Goal: Task Accomplishment & Management: Contribute content

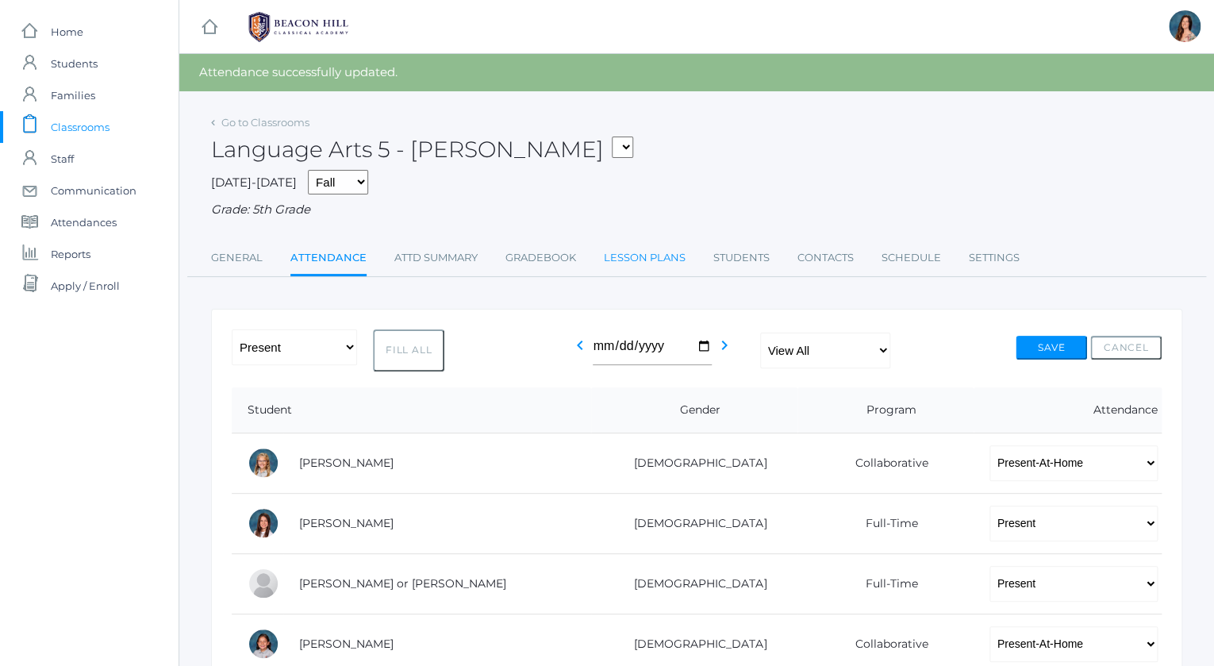
click at [661, 256] on link "Lesson Plans" at bounding box center [645, 258] width 82 height 32
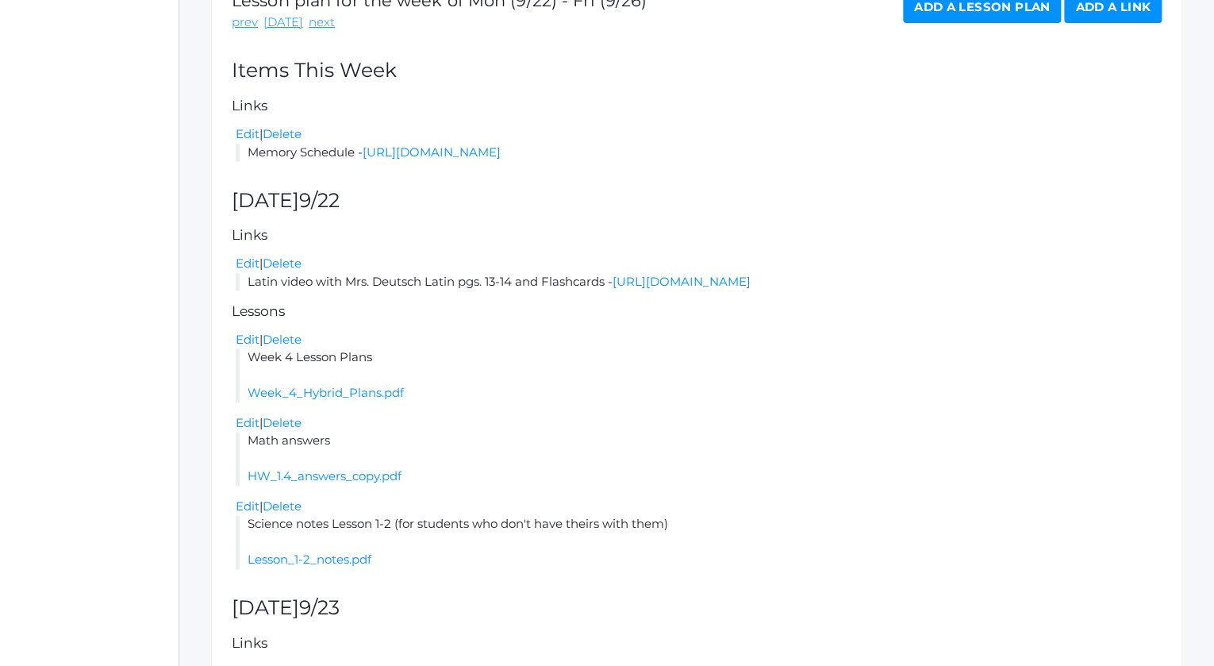
scroll to position [26, 0]
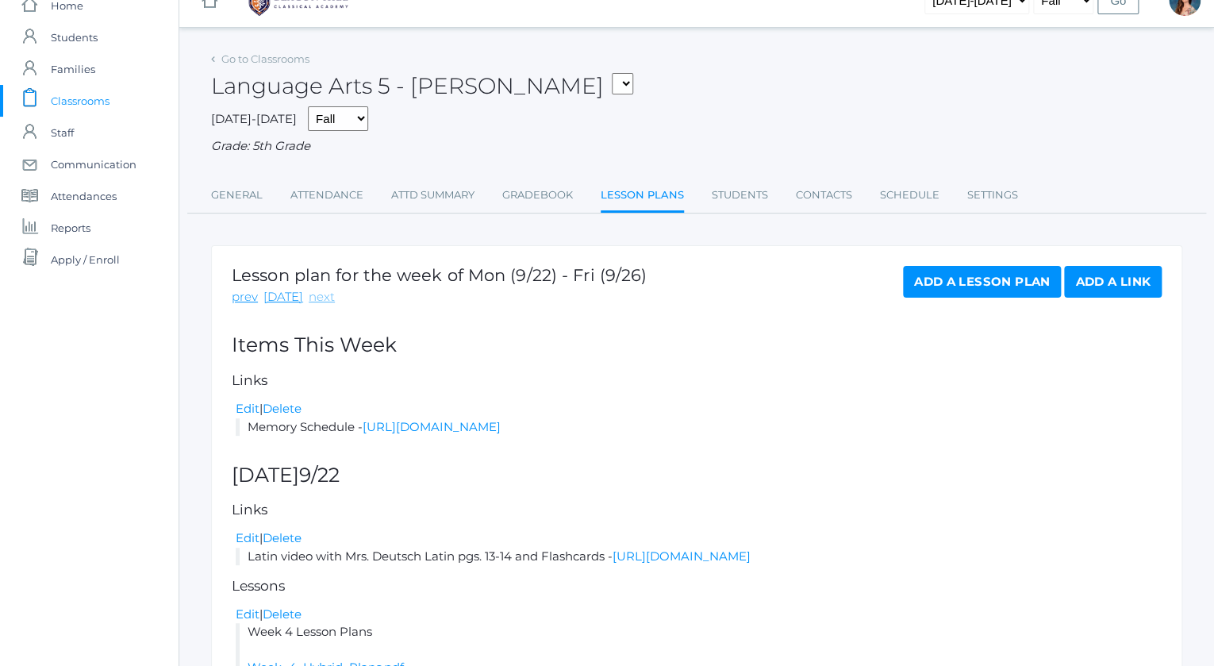
click at [309, 298] on link "next" at bounding box center [322, 297] width 26 height 18
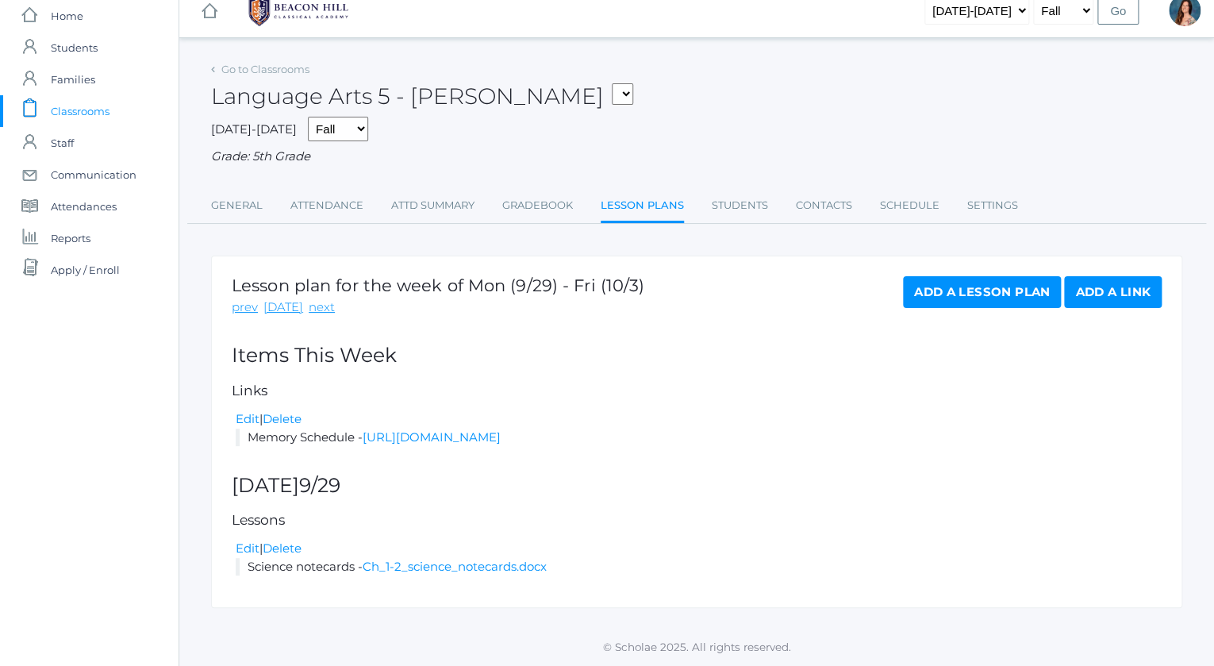
scroll to position [32, 0]
click at [430, 569] on link "Ch_1-2_science_notecards.docx" at bounding box center [455, 566] width 184 height 15
click at [924, 282] on link "Add a Lesson Plan" at bounding box center [982, 292] width 158 height 32
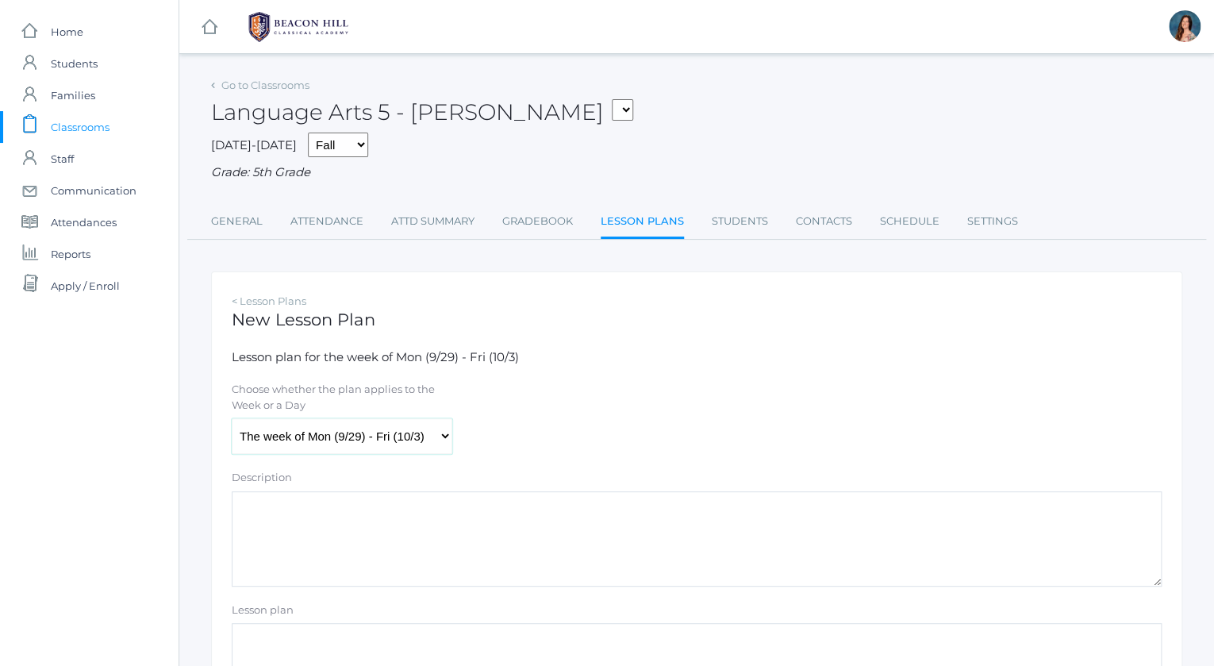
select select "2025-09-29"
click option "[DATE] (9/29)" at bounding box center [0, 0] width 0 height 0
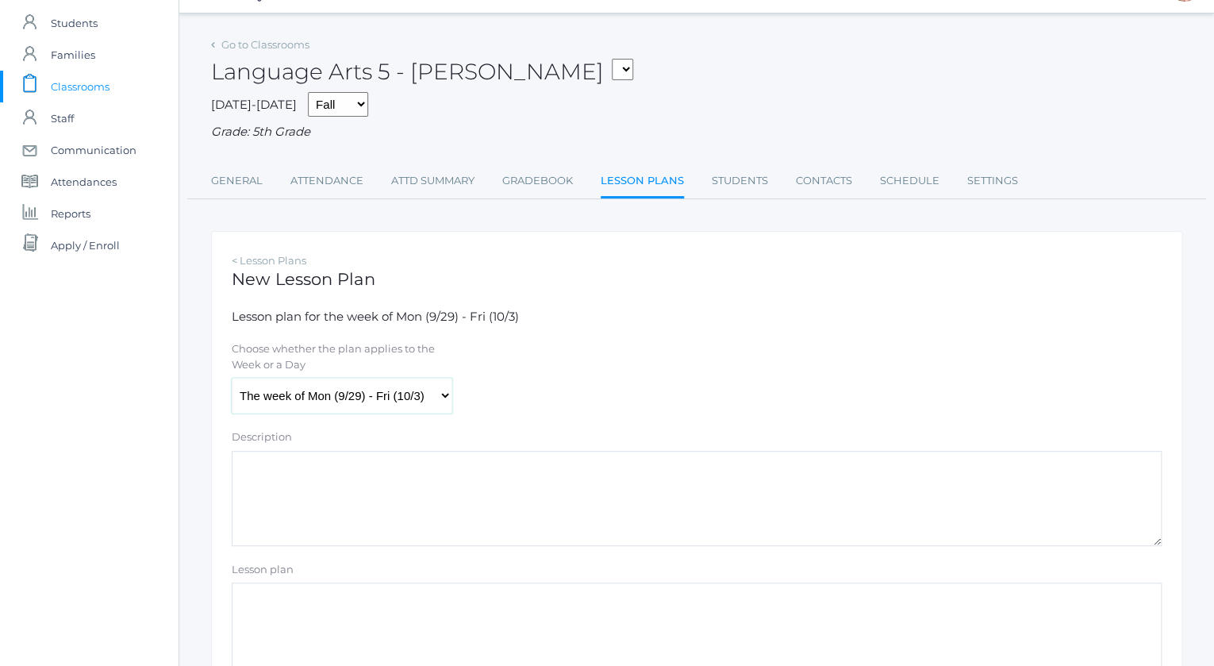
scroll to position [117, 0]
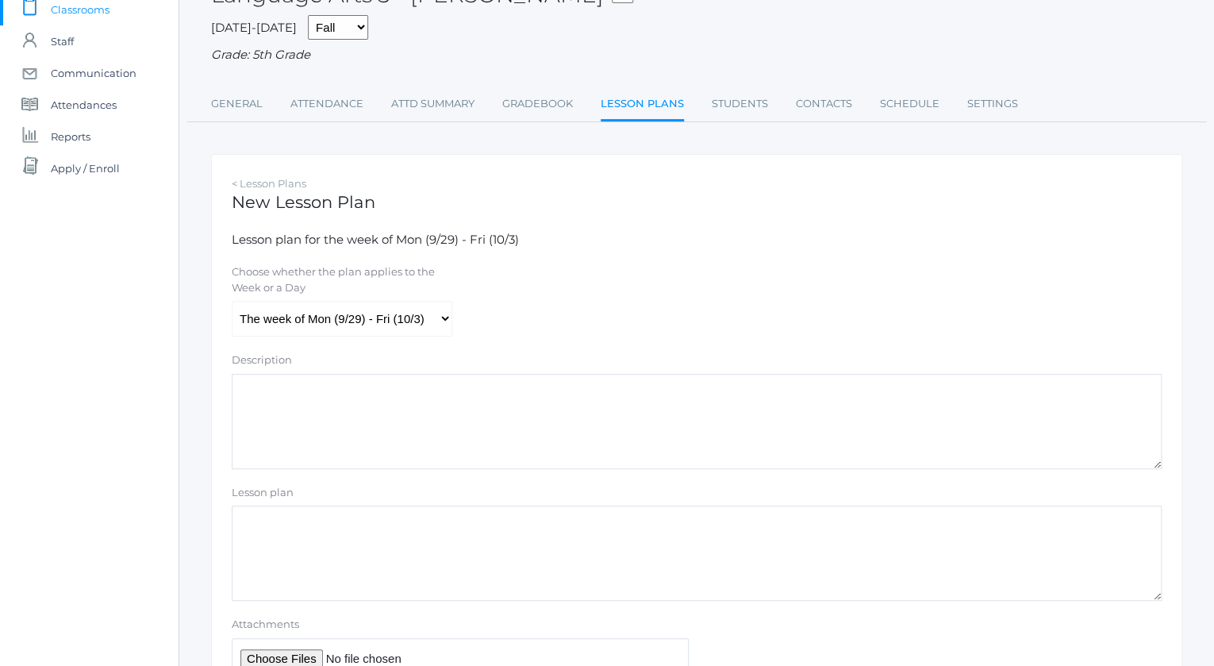
click at [260, 511] on textarea "Lesson plan" at bounding box center [697, 553] width 930 height 95
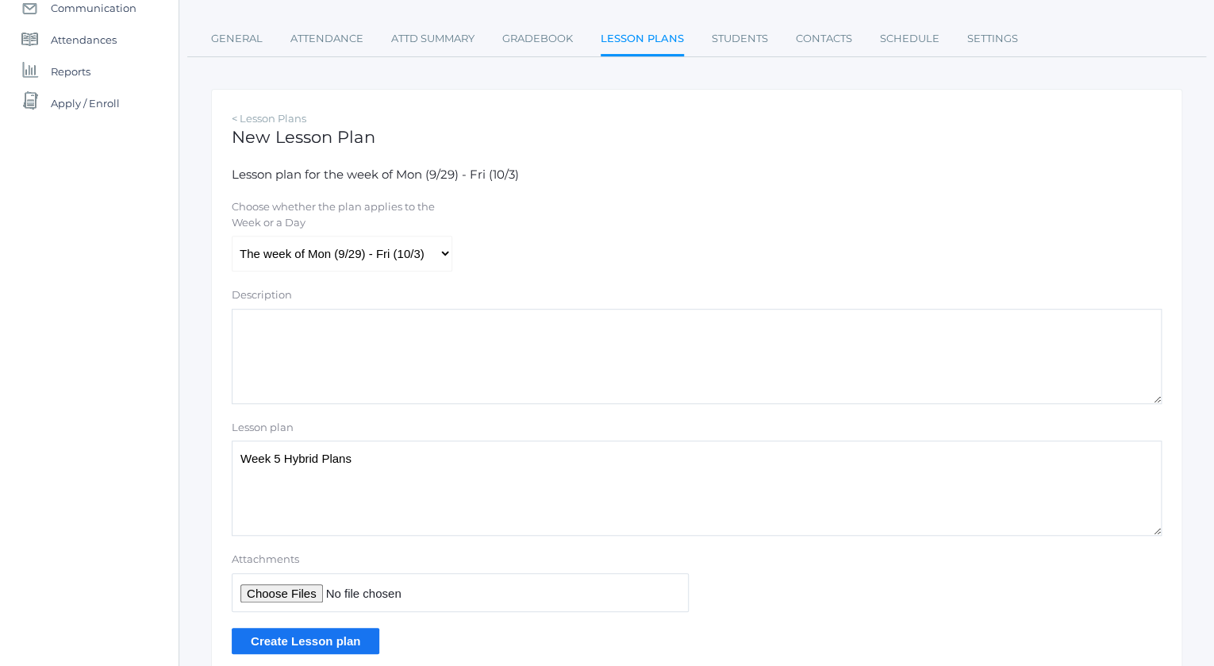
scroll to position [183, 0]
type textarea "Week 5 Hybrid Plans"
click at [256, 588] on input "Attachments" at bounding box center [460, 591] width 457 height 39
type input "C:\fakepath\week 5 hybrid plans.pdf"
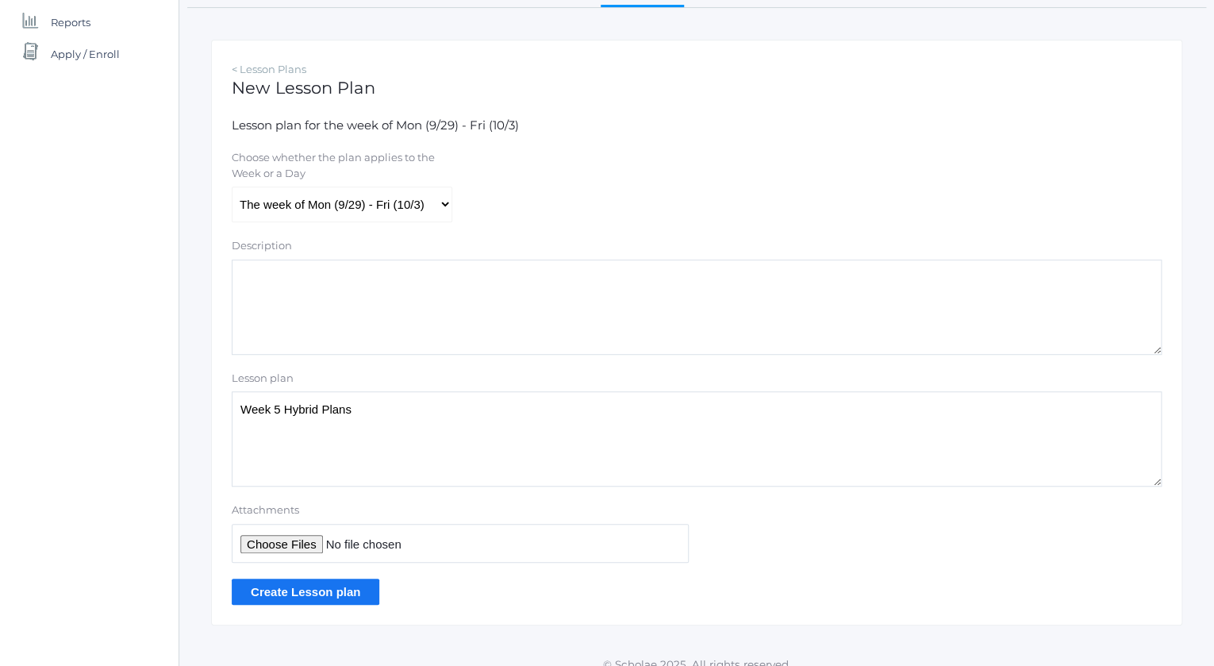
scroll to position [246, 0]
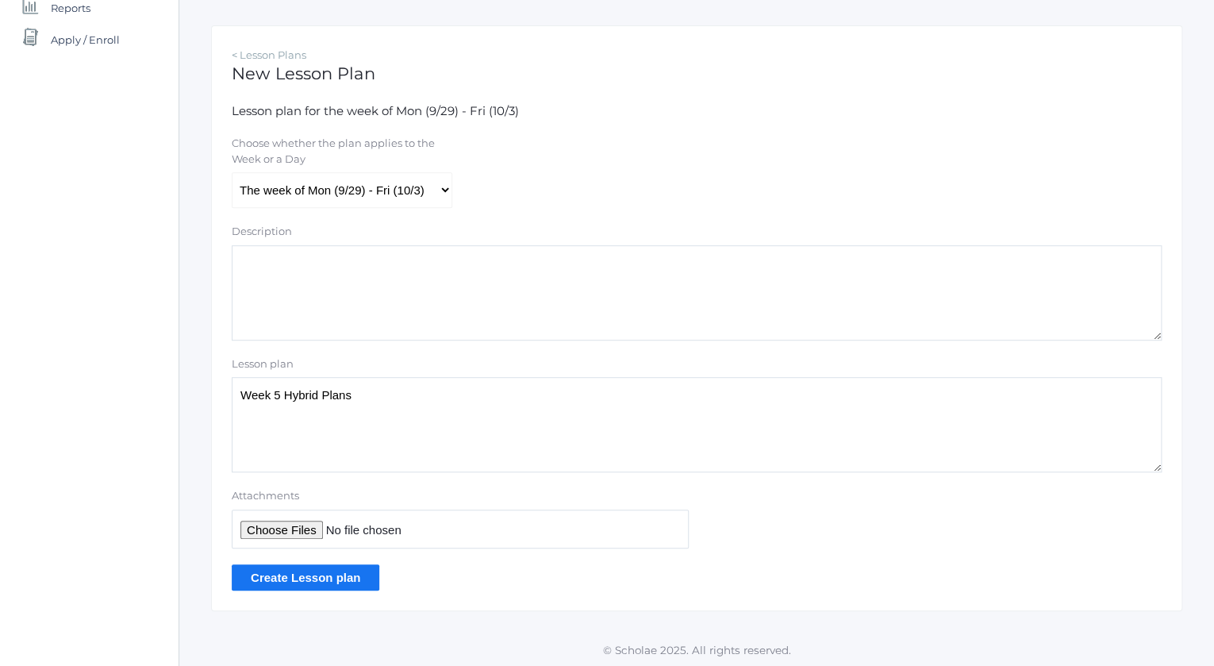
click at [300, 579] on input "Create Lesson plan" at bounding box center [306, 577] width 148 height 26
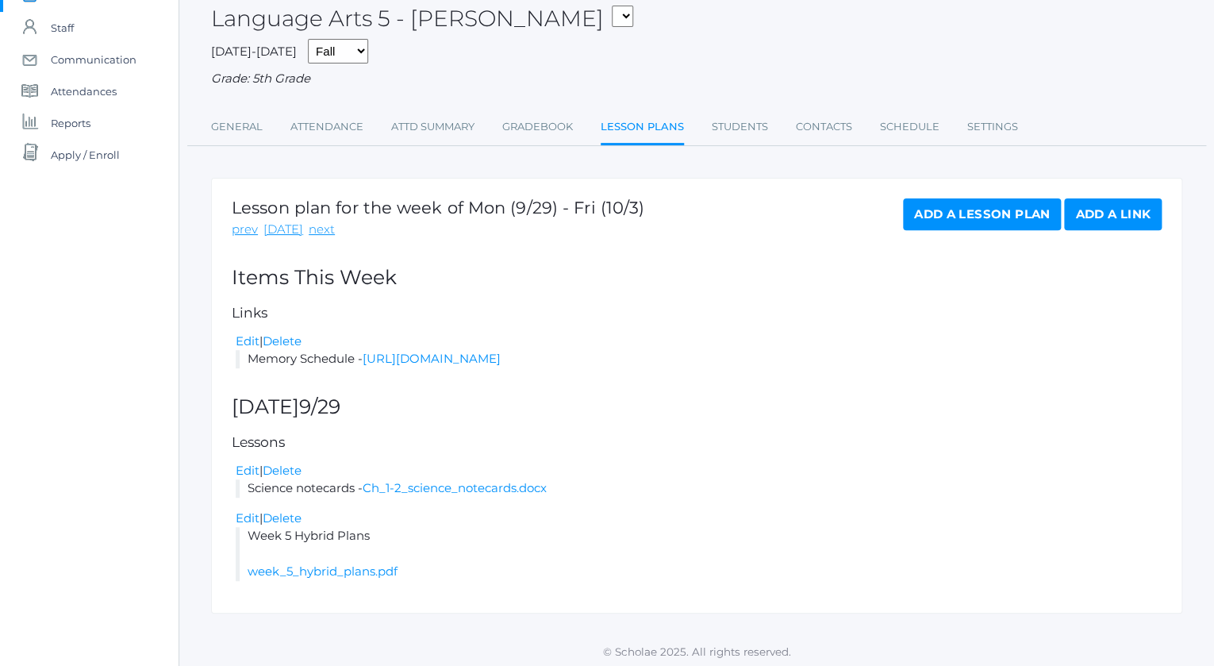
scroll to position [152, 0]
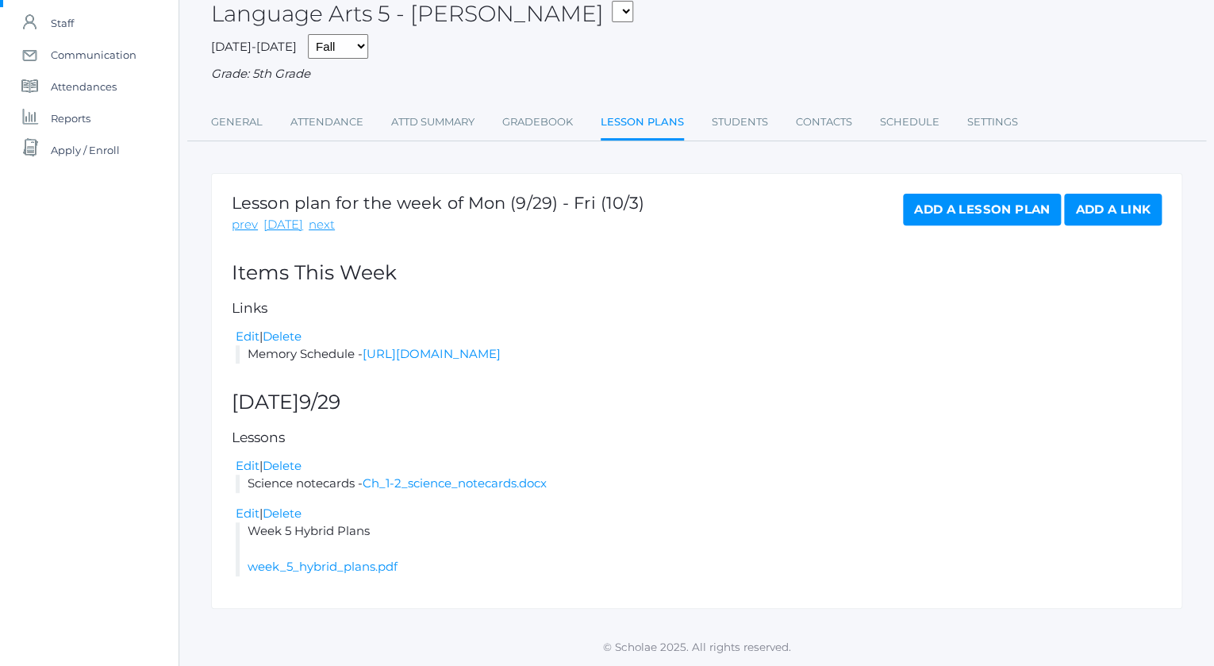
click at [995, 194] on link "Add a Lesson Plan" at bounding box center [982, 210] width 158 height 32
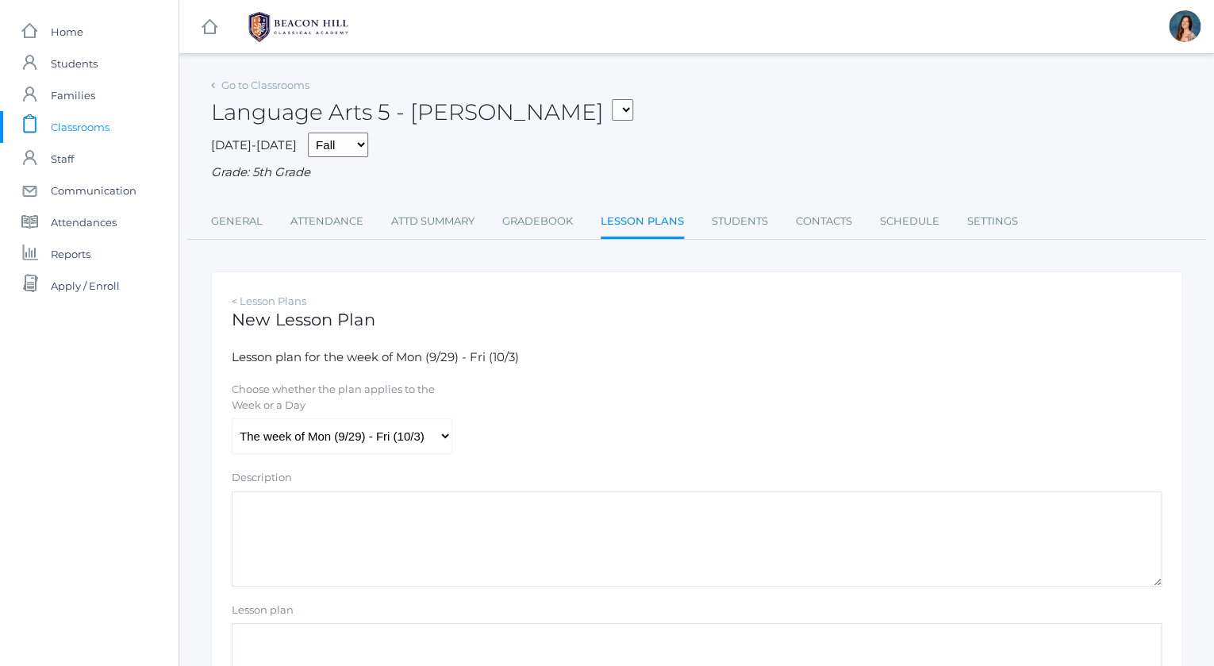
click at [270, 649] on textarea "Lesson plan" at bounding box center [697, 670] width 930 height 95
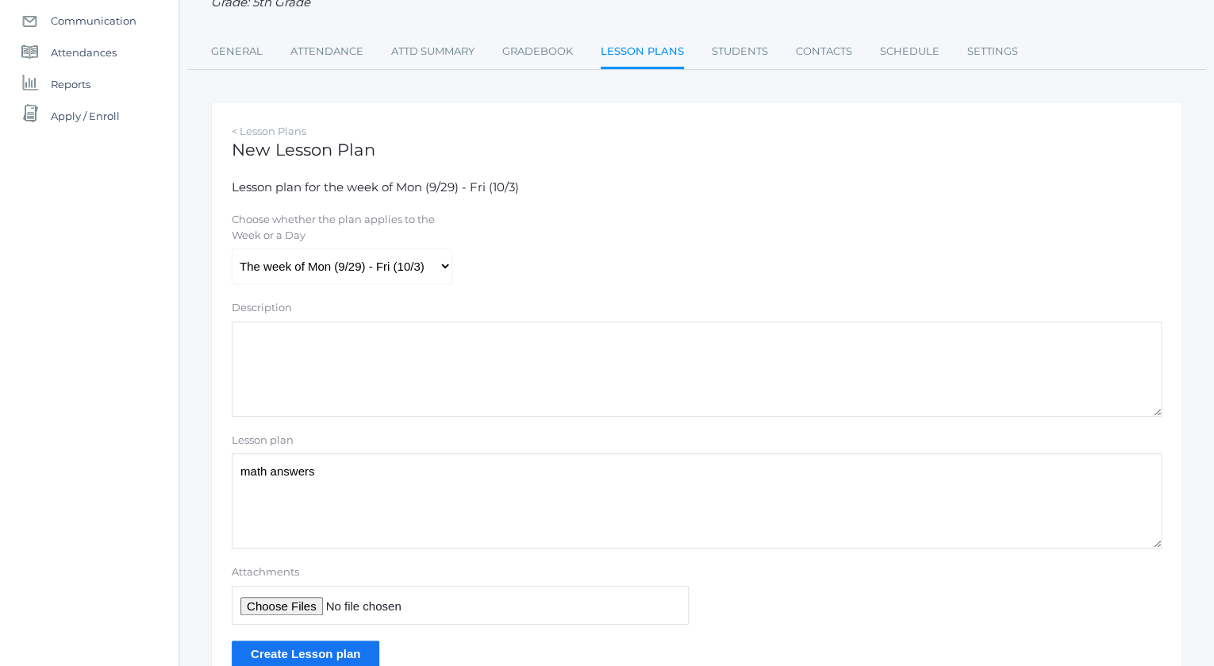
scroll to position [196, 0]
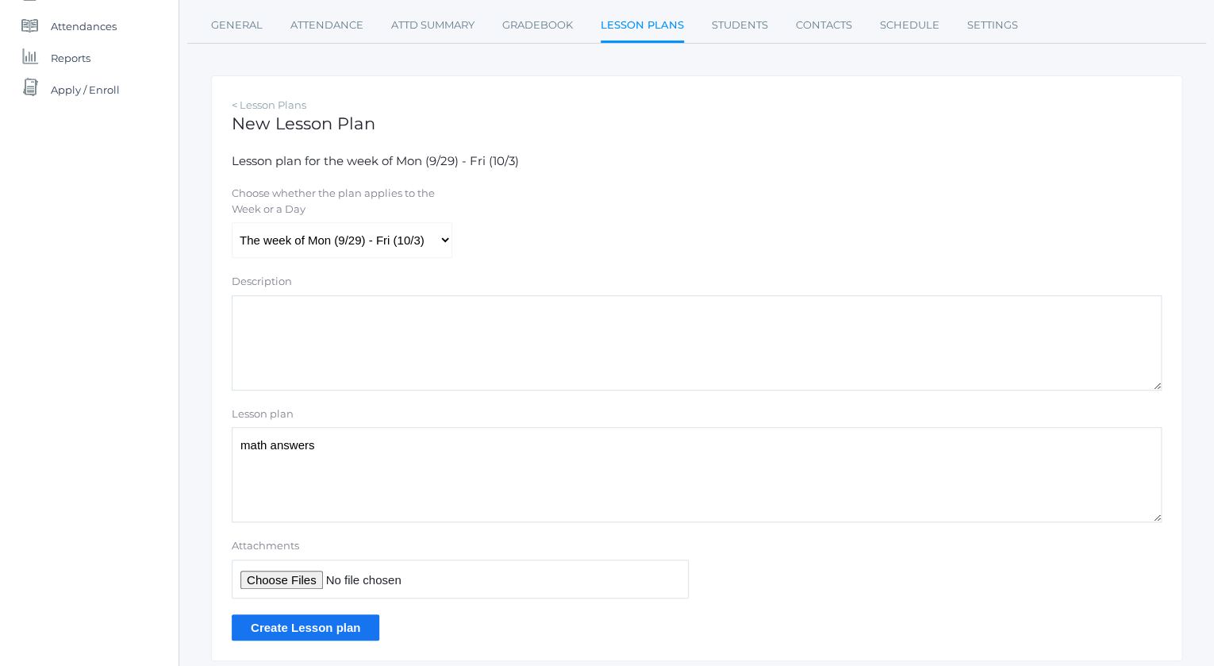
type textarea "math answers"
click at [280, 583] on input "Attachments" at bounding box center [460, 579] width 457 height 39
type input "C:\fakepath\HW 1.5 ANSWERS copy.pdf"
click at [308, 632] on input "Create Lesson plan" at bounding box center [306, 627] width 148 height 26
click at [252, 630] on input "Create Lesson plan" at bounding box center [306, 627] width 148 height 26
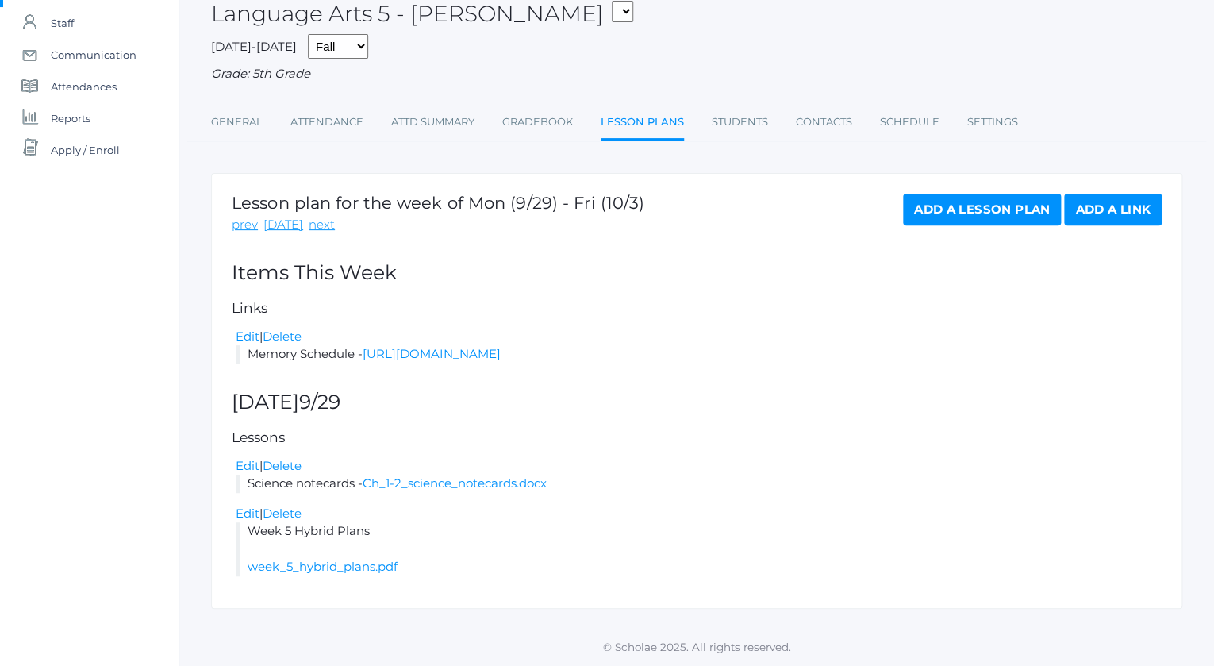
scroll to position [152, 0]
click at [942, 194] on link "Add a Lesson Plan" at bounding box center [982, 210] width 158 height 32
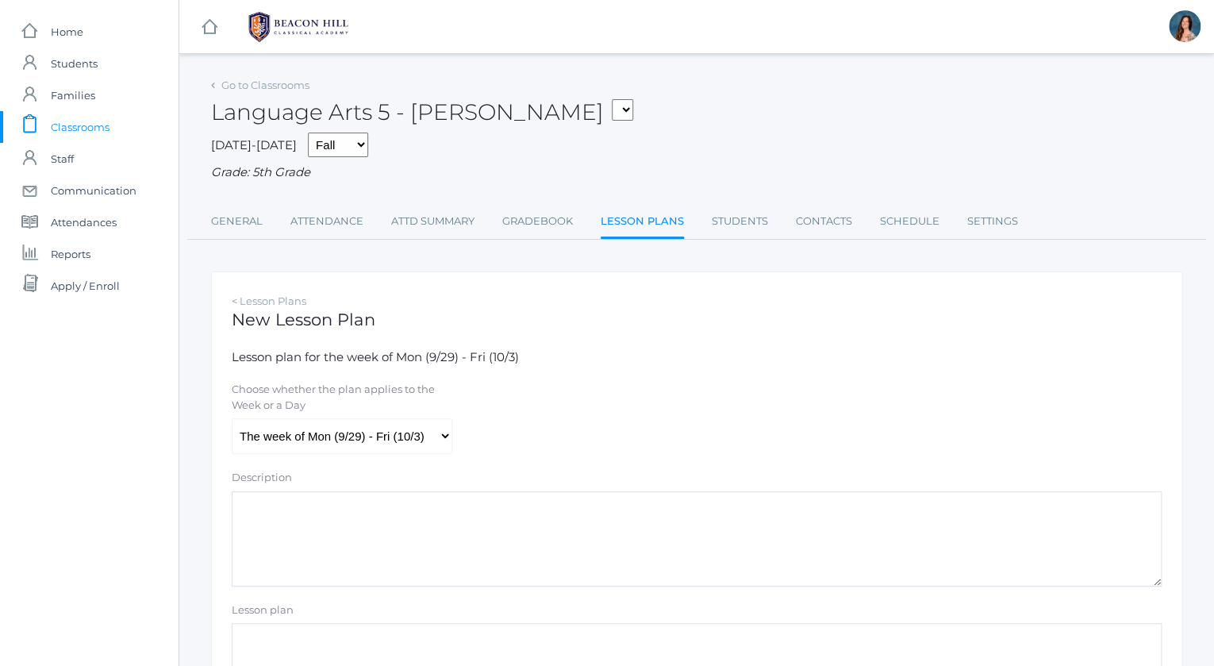
click at [244, 641] on textarea "Lesson plan" at bounding box center [697, 670] width 930 height 95
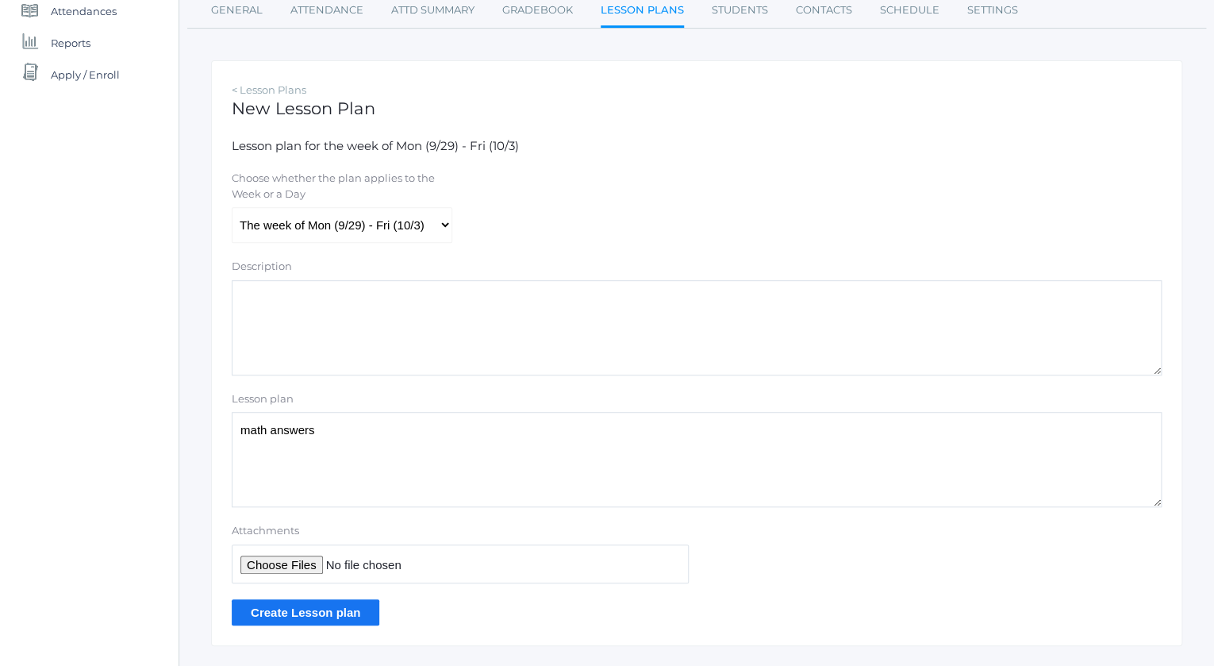
scroll to position [246, 0]
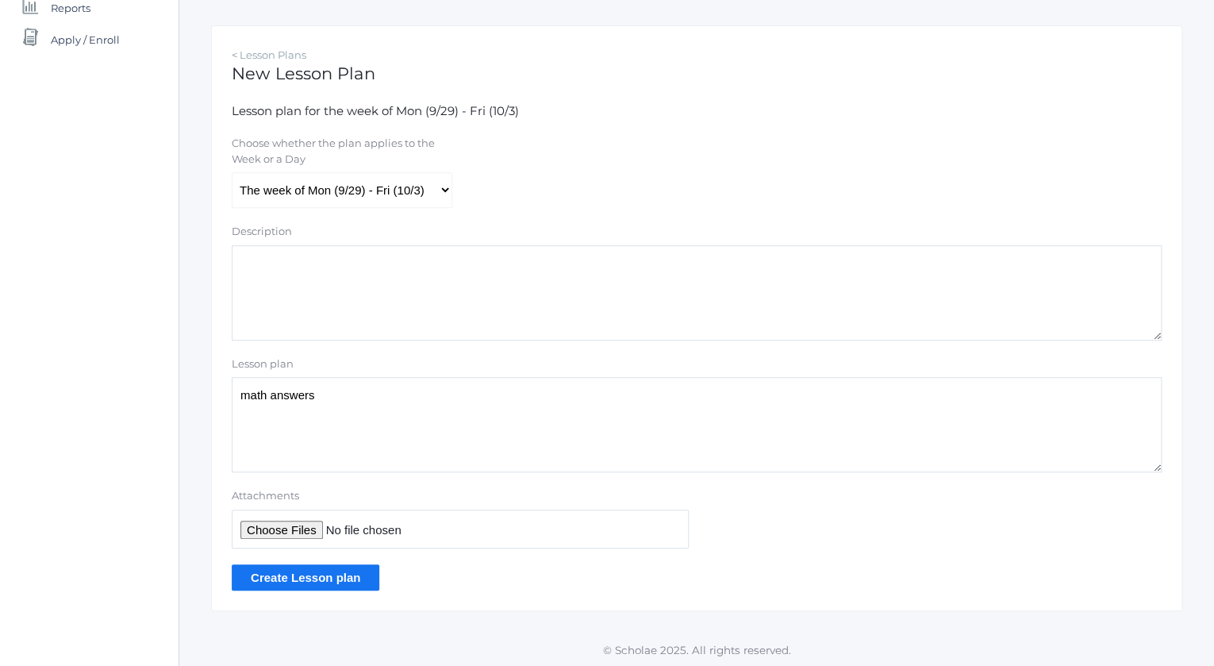
type textarea "math answers"
click at [267, 527] on input "Attachments" at bounding box center [460, 529] width 457 height 39
type input "C:\fakepath\HW 1.5 ANSWERS copy.pdf"
click at [296, 575] on input "Create Lesson plan" at bounding box center [306, 577] width 148 height 26
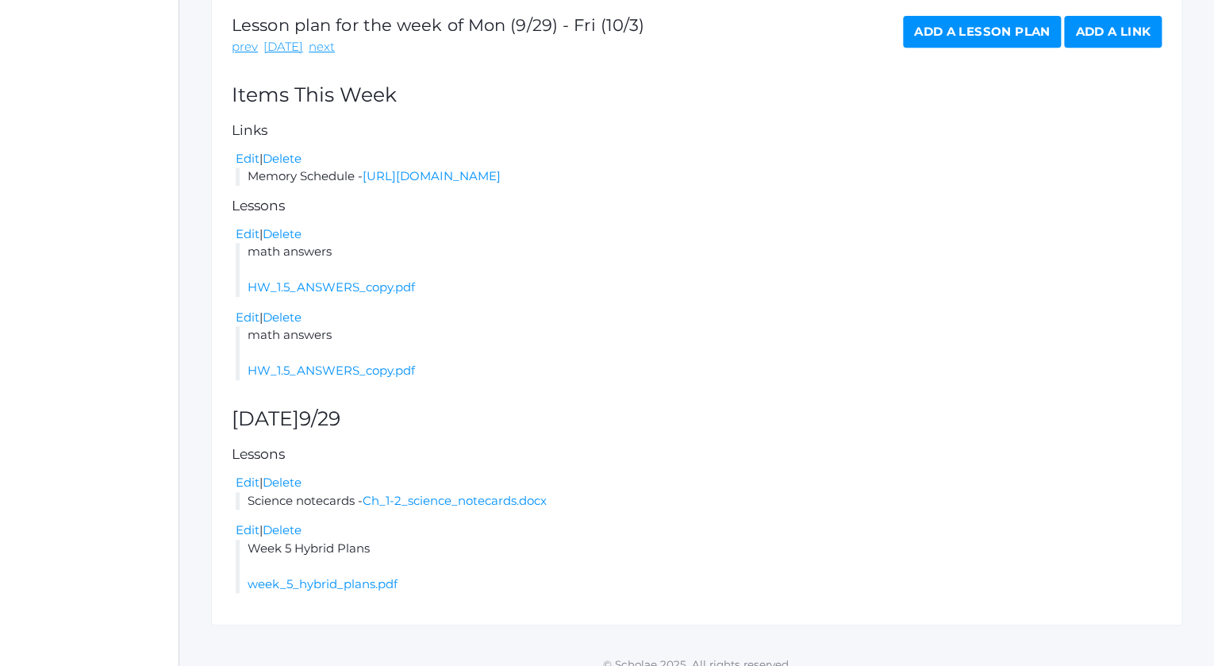
scroll to position [275, 0]
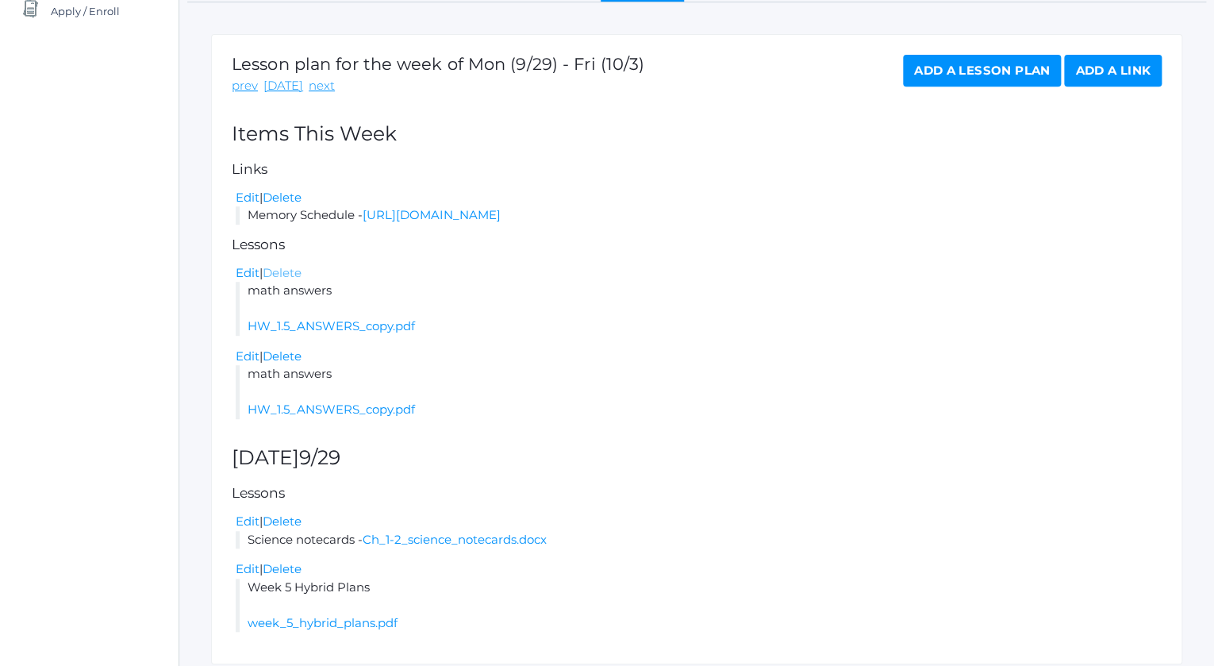
click at [279, 280] on link "Delete" at bounding box center [282, 272] width 39 height 15
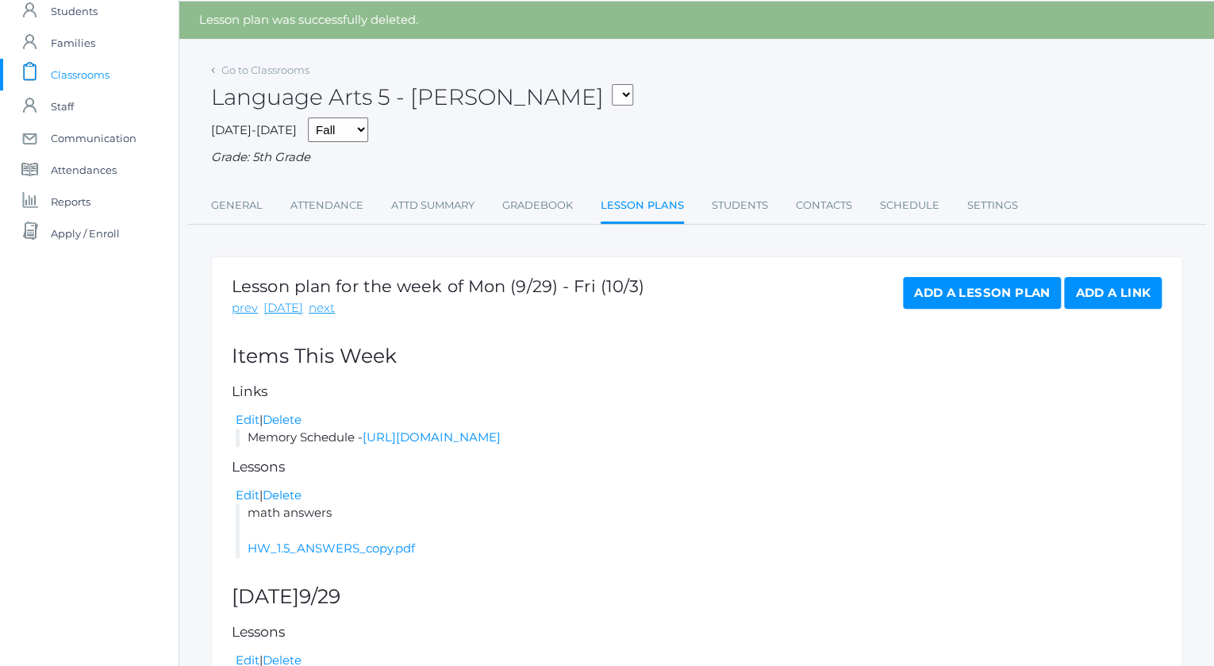
scroll to position [65, 0]
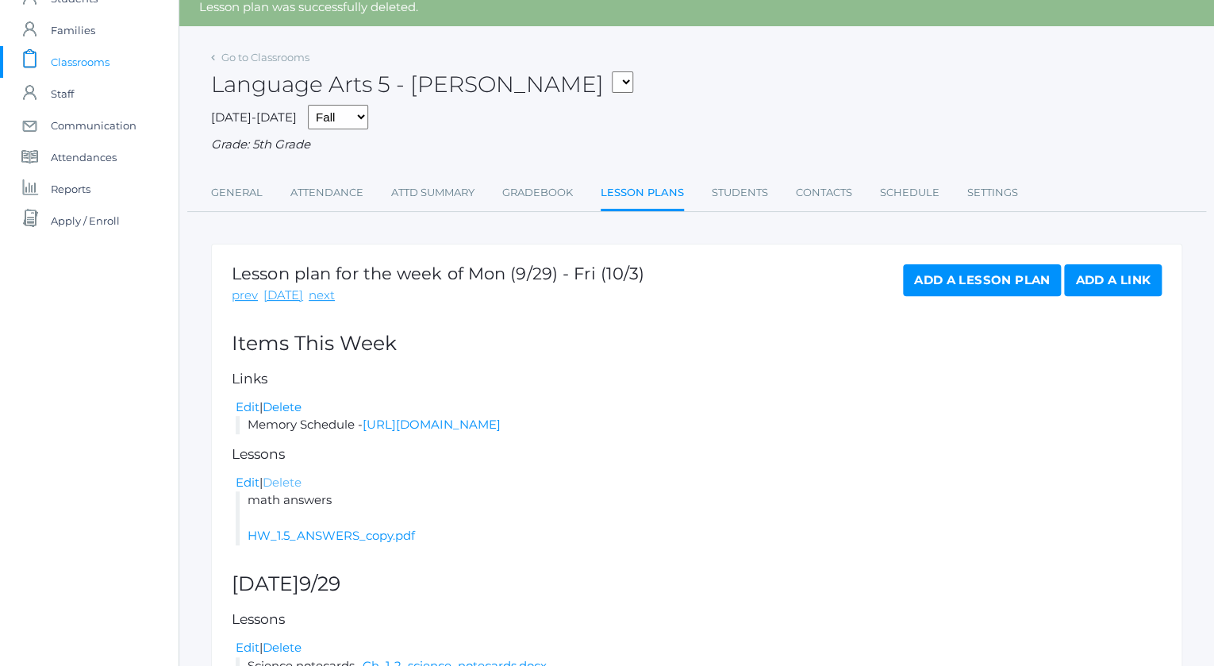
click at [296, 490] on link "Delete" at bounding box center [282, 482] width 39 height 15
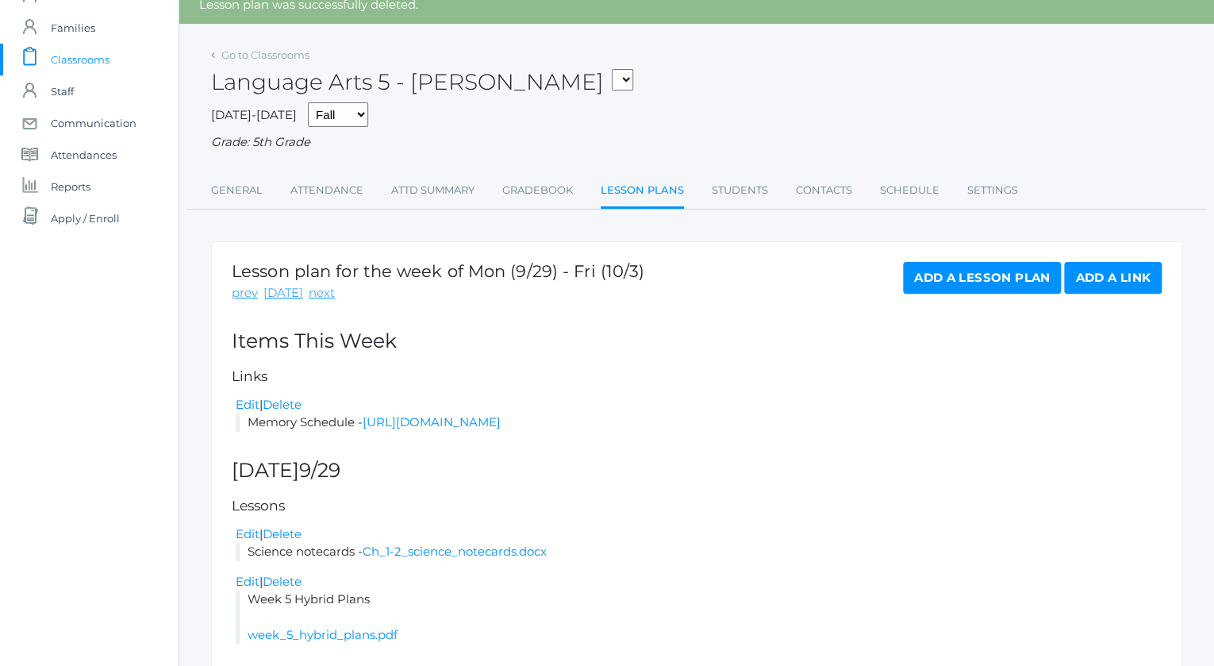
scroll to position [144, 0]
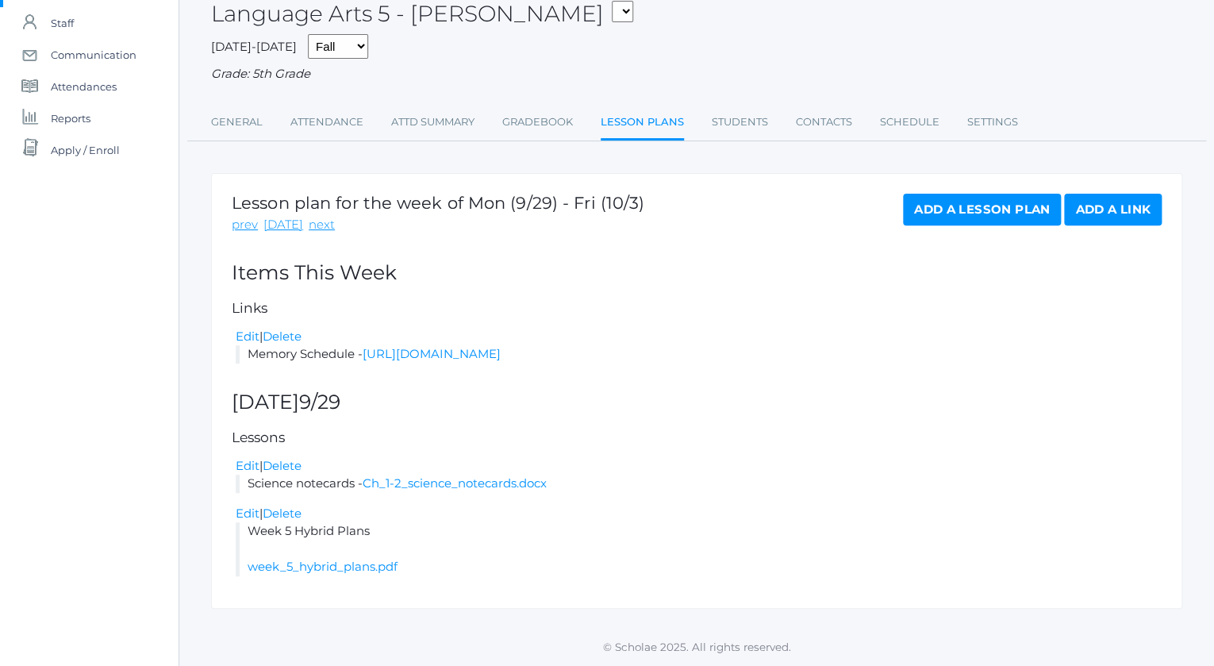
click at [920, 209] on link "Add a Lesson Plan" at bounding box center [982, 210] width 158 height 32
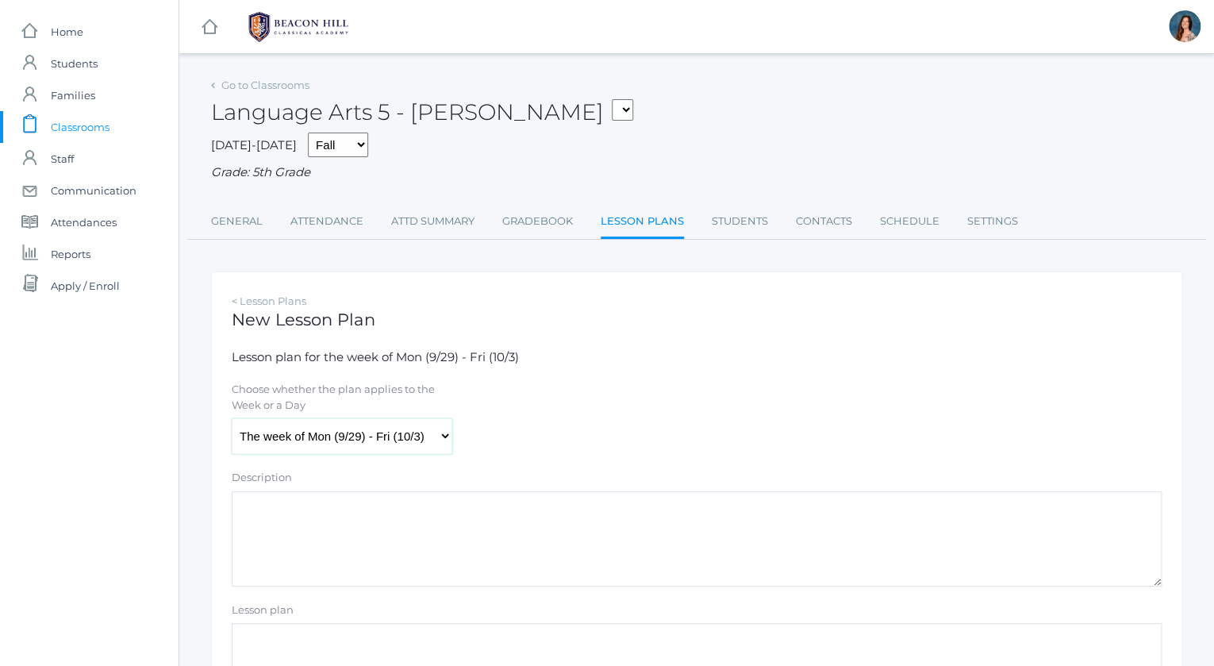
select select "2025-09-29"
click option "[DATE] (9/29)" at bounding box center [0, 0] width 0 height 0
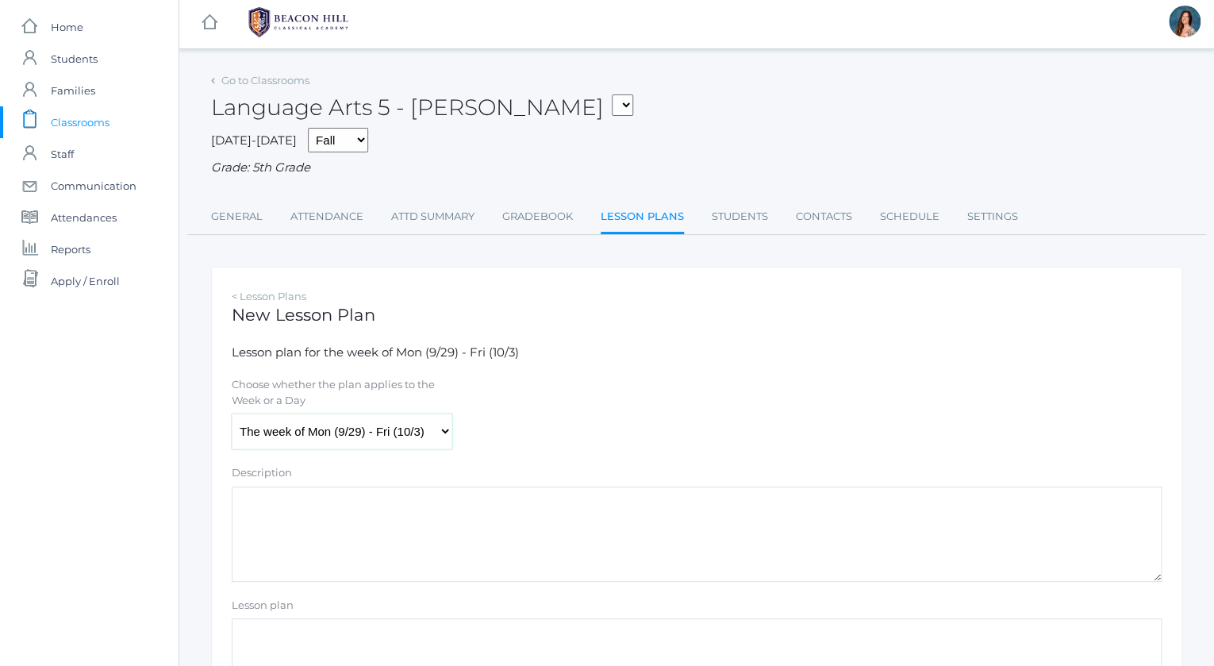
scroll to position [210, 0]
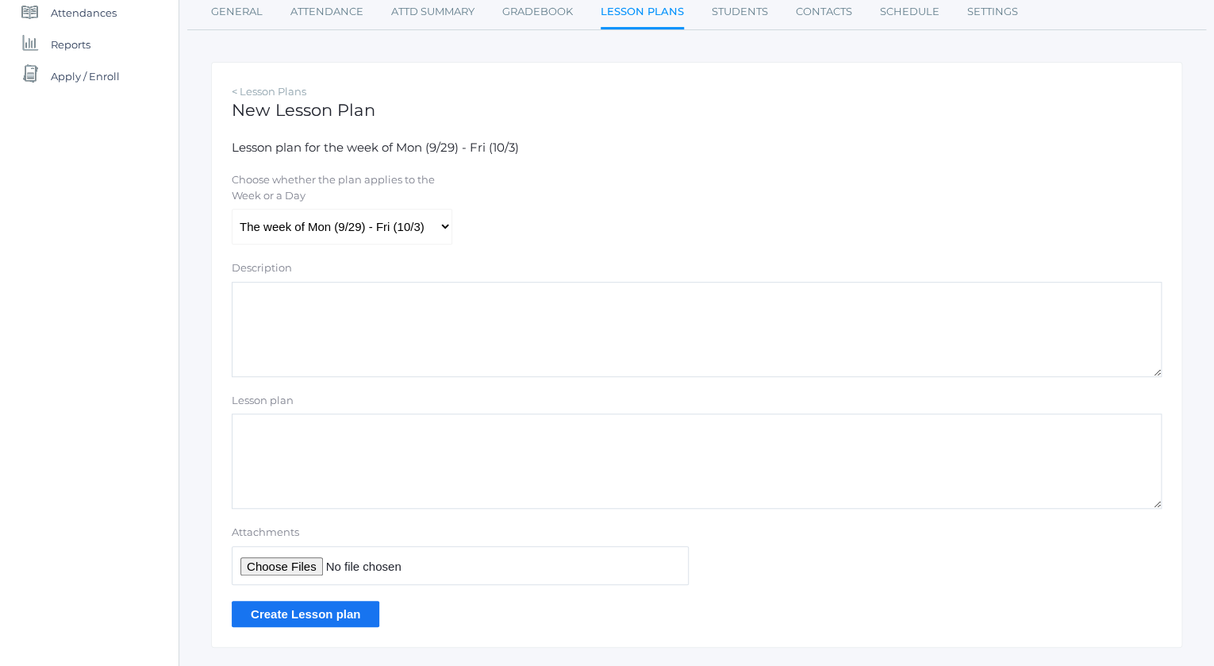
click at [283, 429] on textarea "Lesson plan" at bounding box center [697, 461] width 930 height 95
type textarea "math answers"
click at [264, 566] on input "Attachments" at bounding box center [460, 565] width 457 height 39
type input "C:\fakepath\HW 1.5 ANSWERS copy.pdf"
click at [311, 621] on input "Create Lesson plan" at bounding box center [306, 614] width 148 height 26
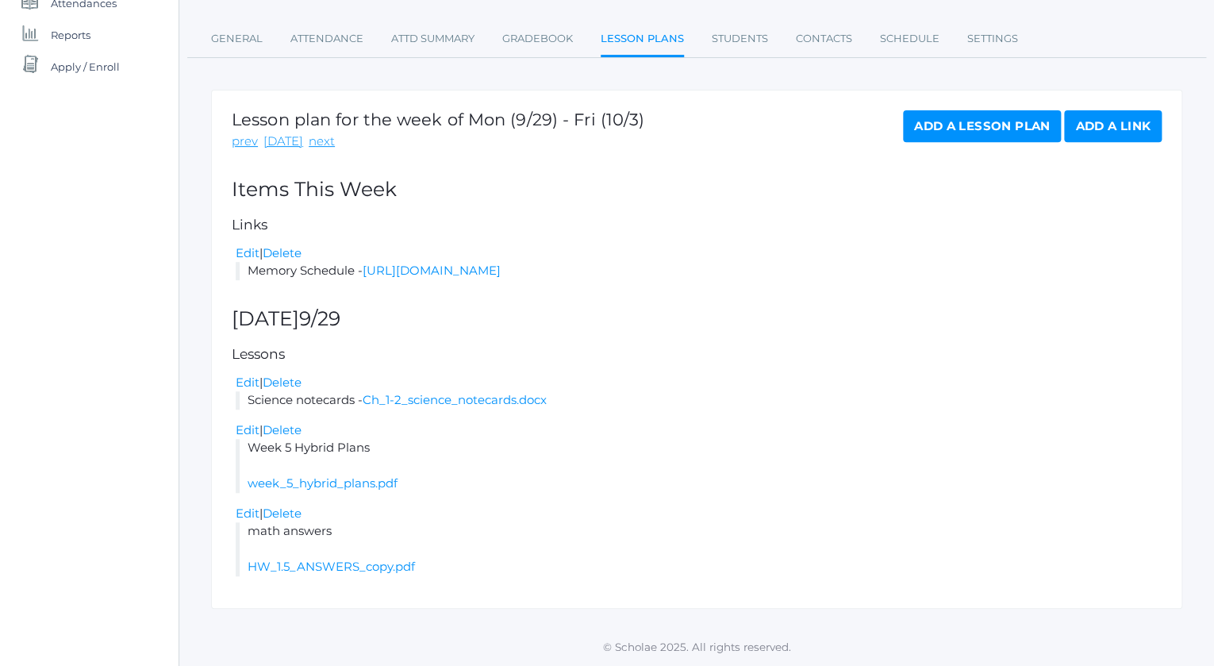
scroll to position [236, 0]
click at [951, 115] on link "Add a Lesson Plan" at bounding box center [982, 126] width 158 height 32
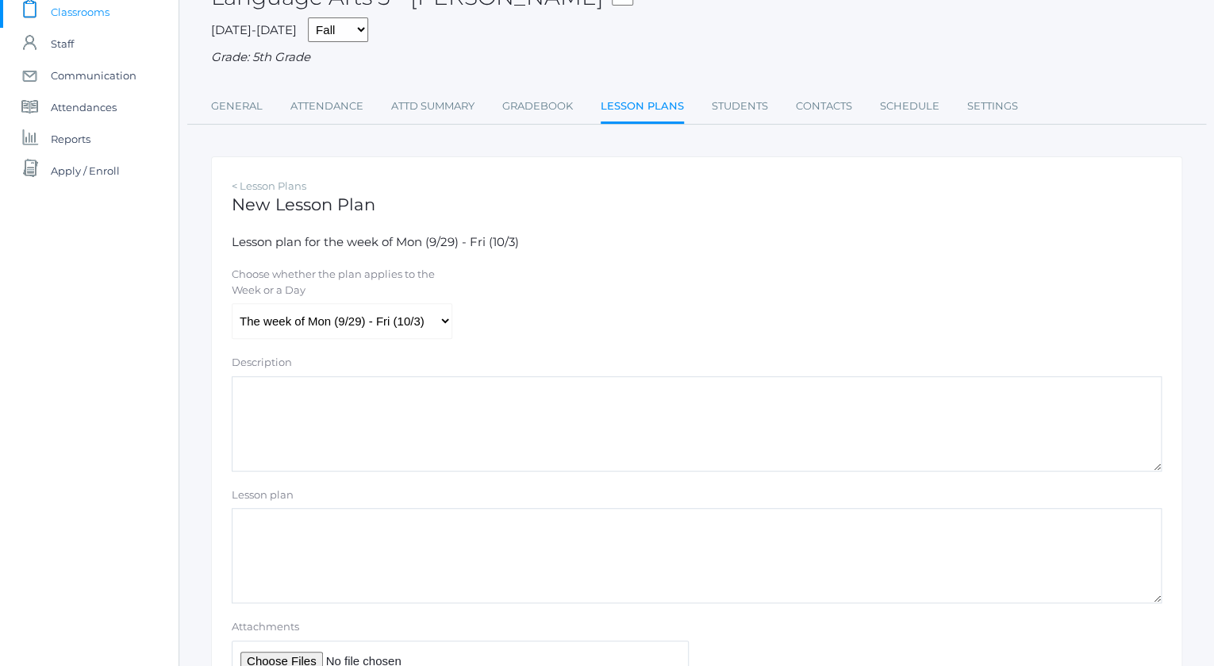
scroll to position [157, 0]
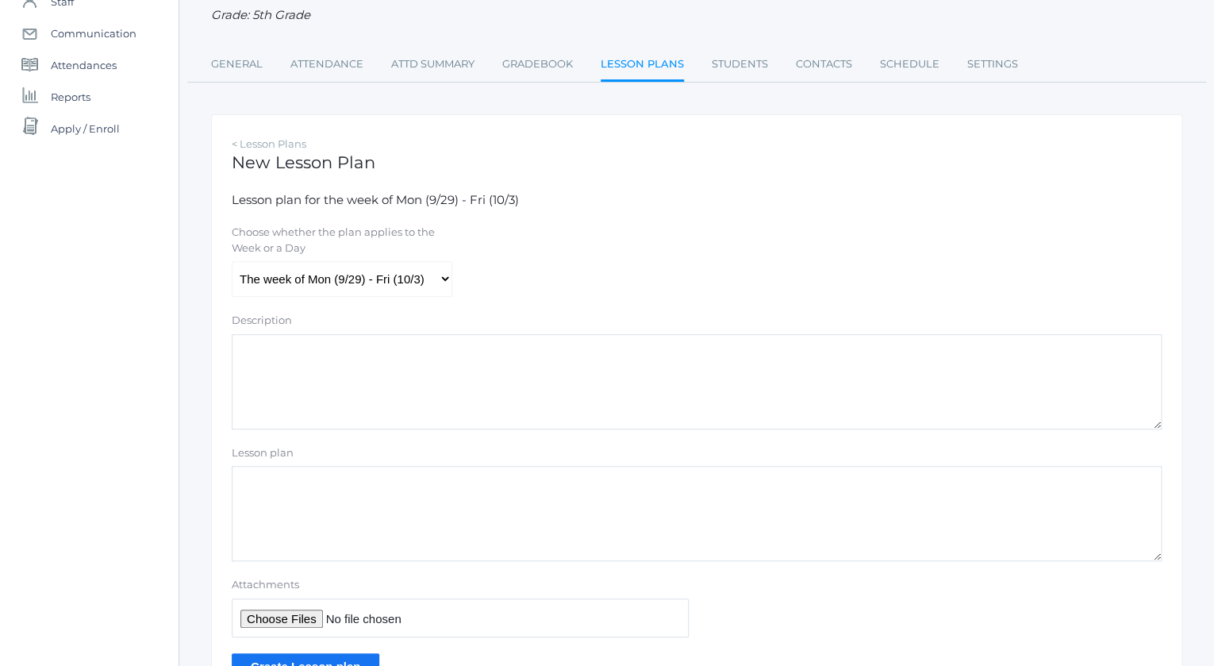
scroll to position [236, 0]
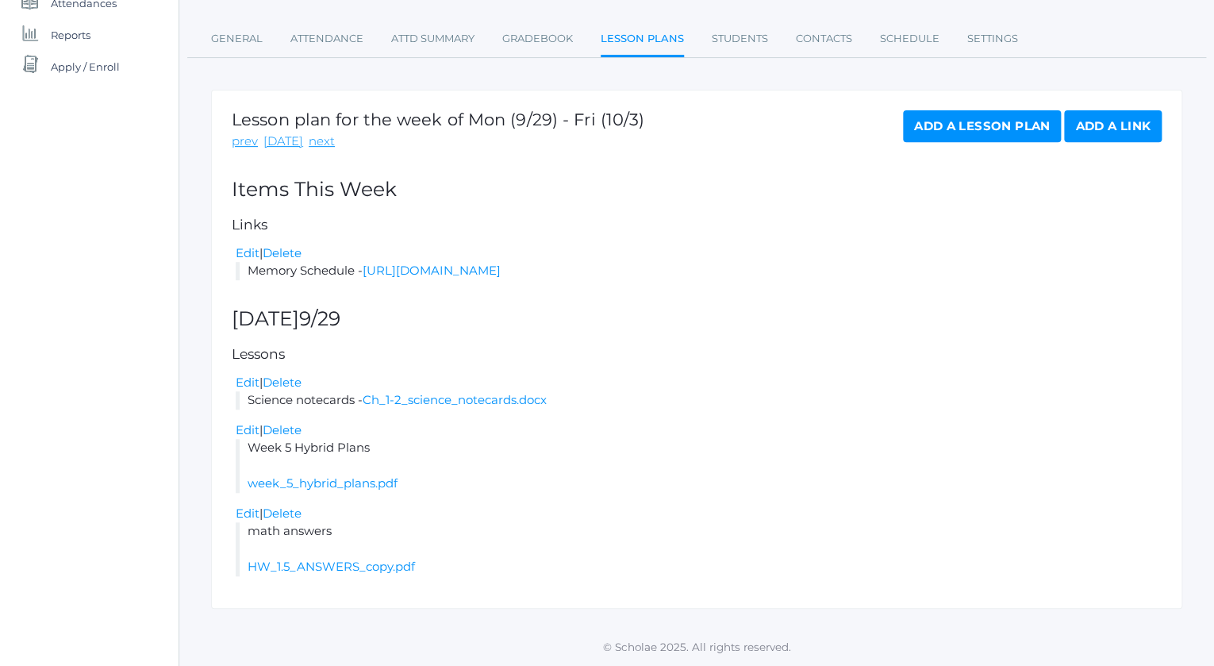
click at [949, 110] on link "Add a Lesson Plan" at bounding box center [982, 126] width 158 height 32
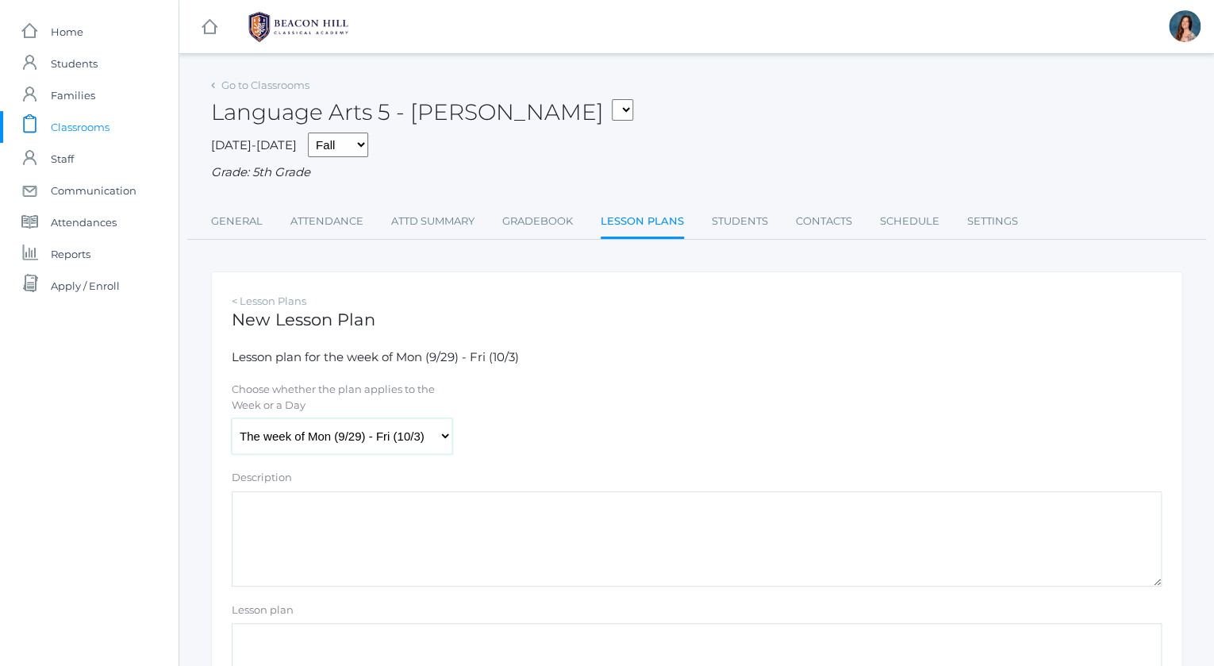
select select "[DATE]"
click option "[DATE] (9/30)" at bounding box center [0, 0] width 0 height 0
click at [252, 626] on textarea "Lesson plan" at bounding box center [697, 670] width 930 height 95
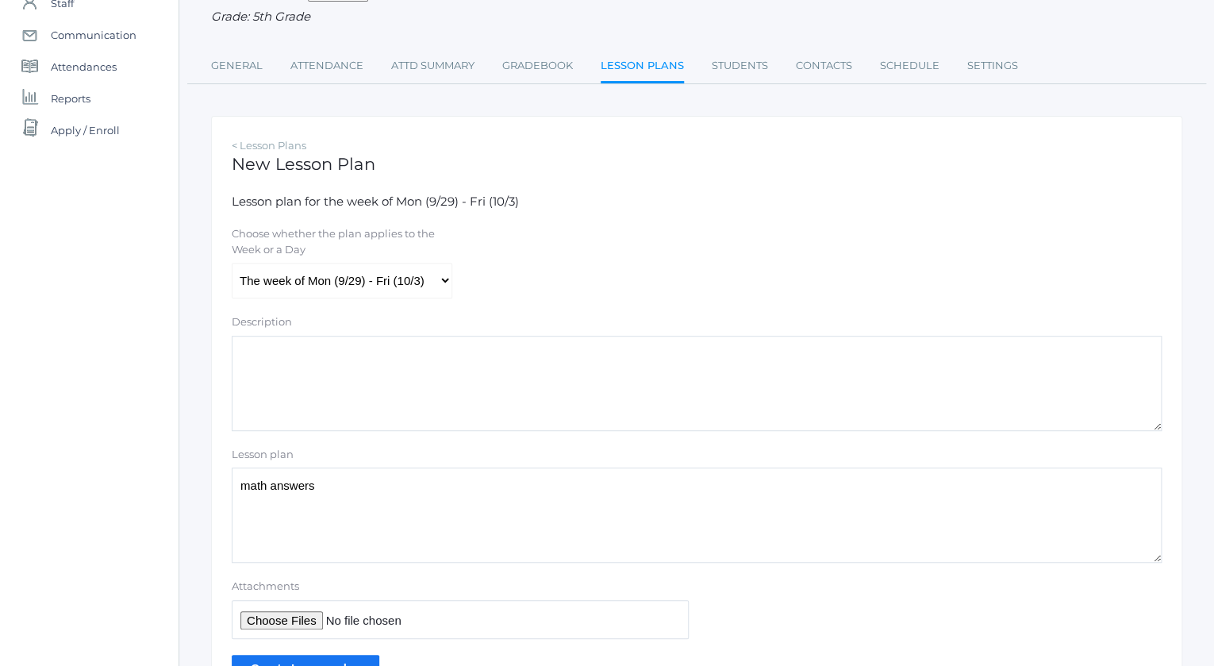
scroll to position [157, 0]
type textarea "math answers"
click at [260, 618] on input "Attachments" at bounding box center [460, 618] width 457 height 39
type input "C:\fakepath\HW ANSWERS 1.6 copy.pdf"
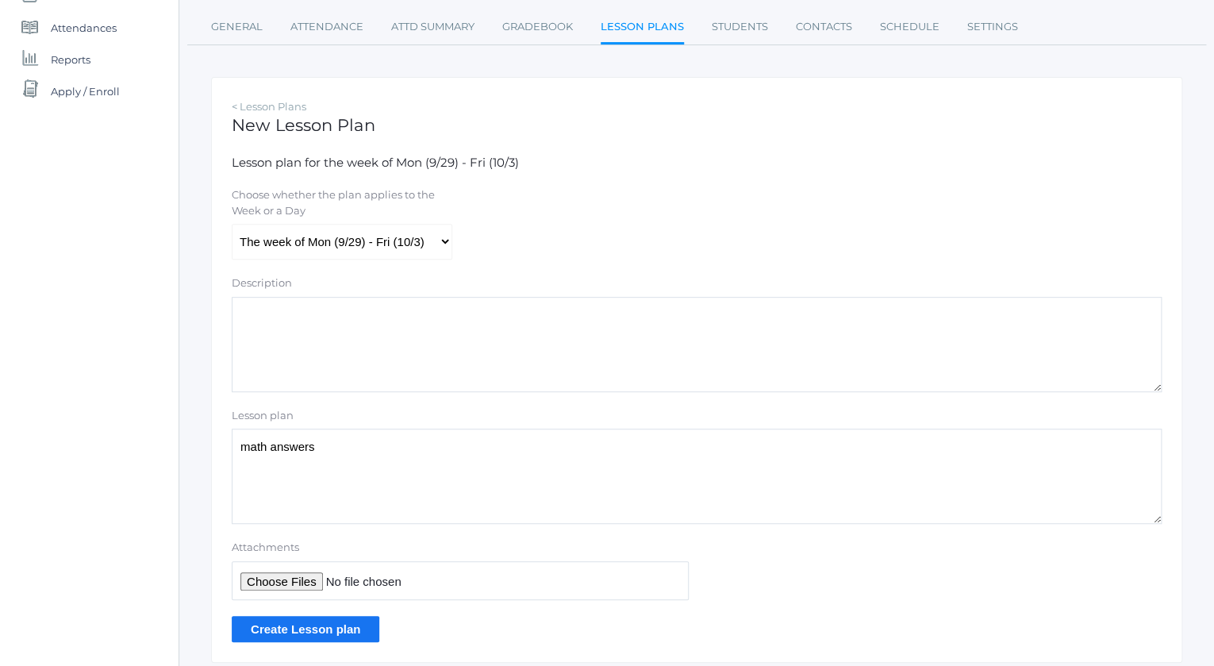
scroll to position [246, 0]
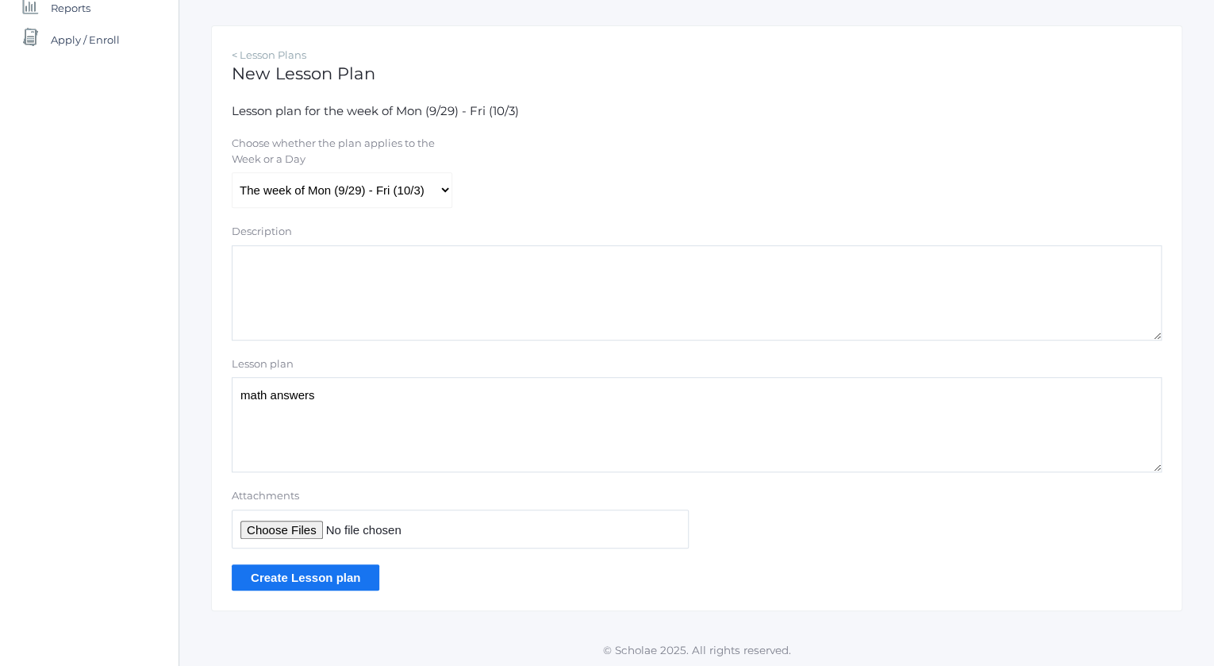
click at [315, 569] on input "Create Lesson plan" at bounding box center [306, 577] width 148 height 26
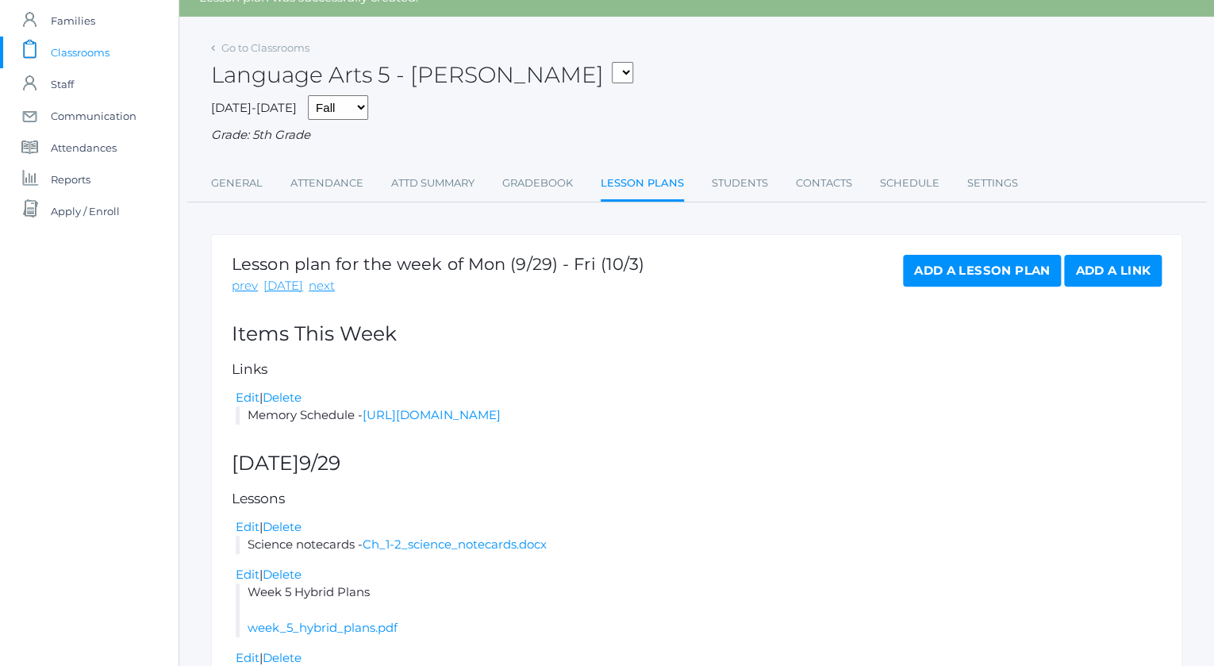
scroll to position [73, 0]
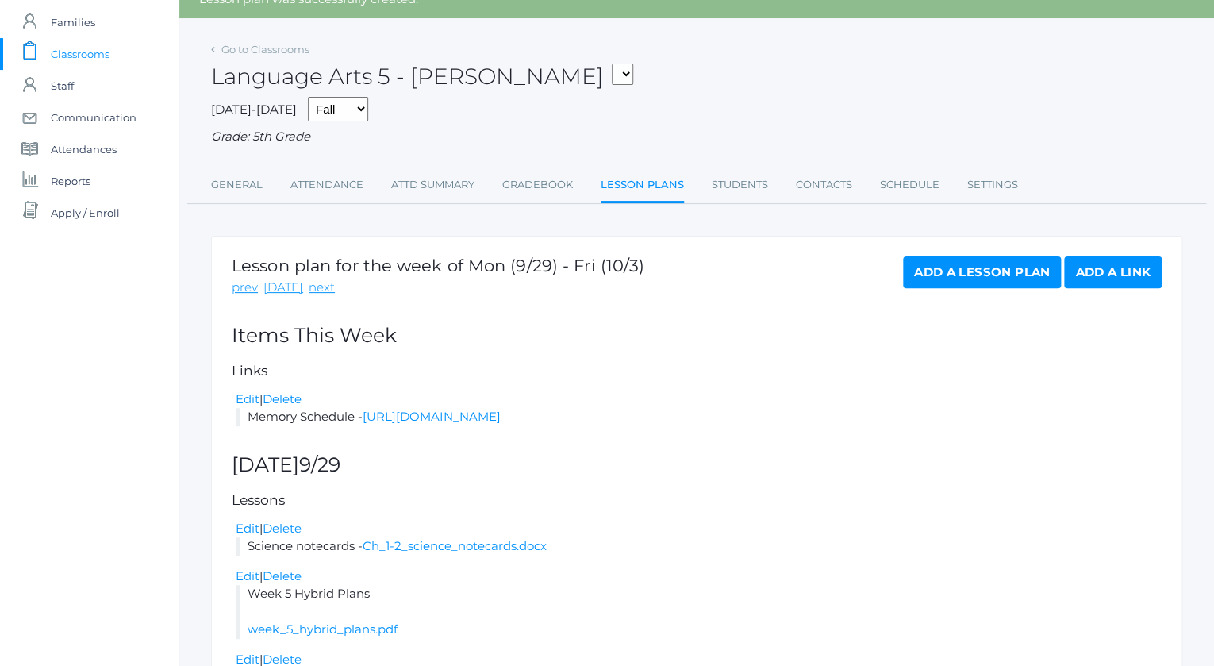
click at [966, 269] on link "Add a Lesson Plan" at bounding box center [982, 272] width 158 height 32
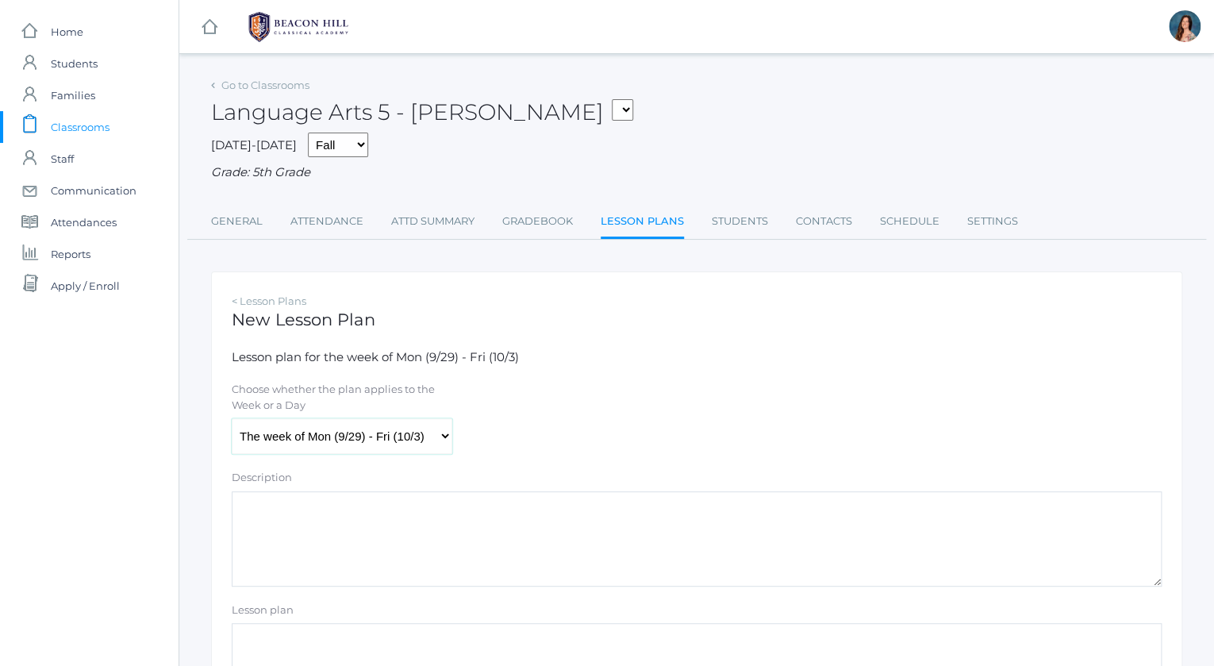
select select "[DATE]"
click option "[DATE] (9/30)" at bounding box center [0, 0] width 0 height 0
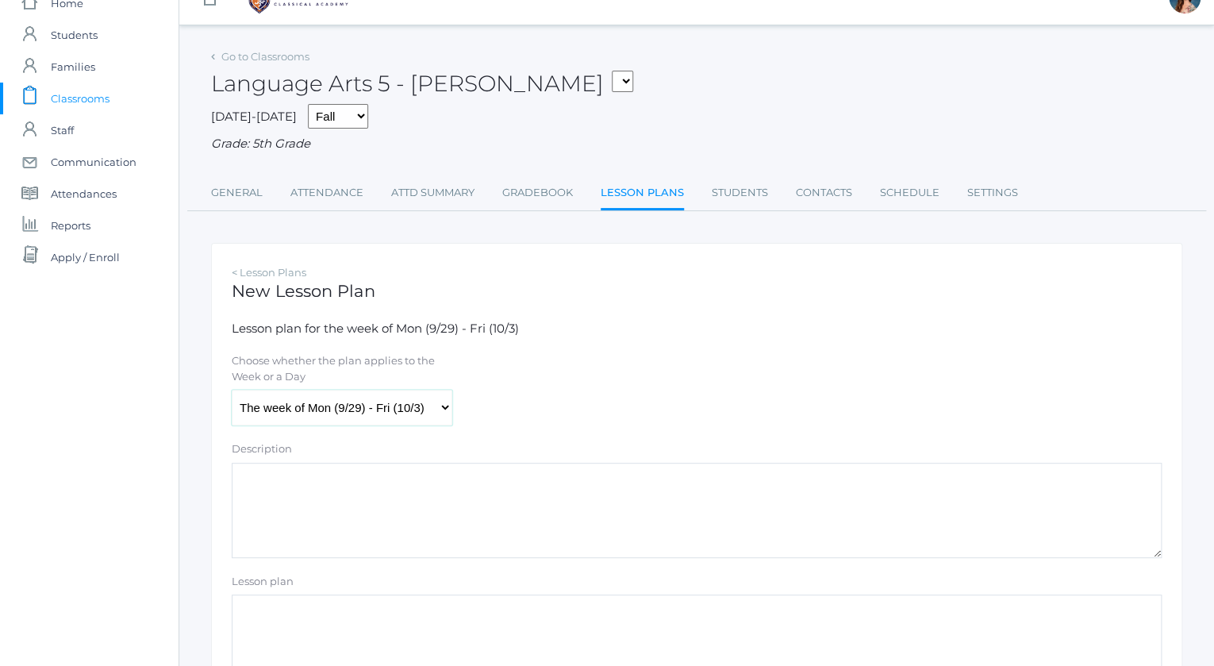
scroll to position [246, 0]
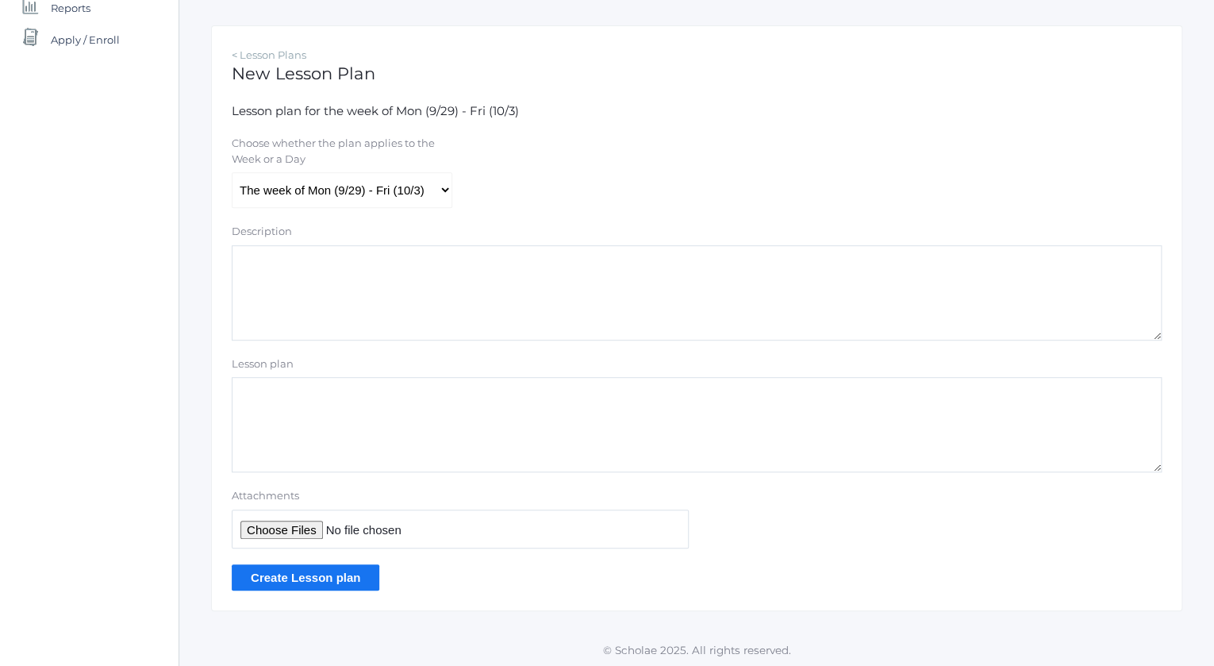
click at [300, 399] on textarea "Lesson plan" at bounding box center [697, 424] width 930 height 95
click at [294, 395] on textarea "history ch 7a audio file" at bounding box center [697, 424] width 930 height 95
type textarea "history ch. 7a audio file"
click at [263, 529] on input "Attachments" at bounding box center [460, 529] width 457 height 39
type input "C:\fakepath\08-sotw4-ch7.mp3"
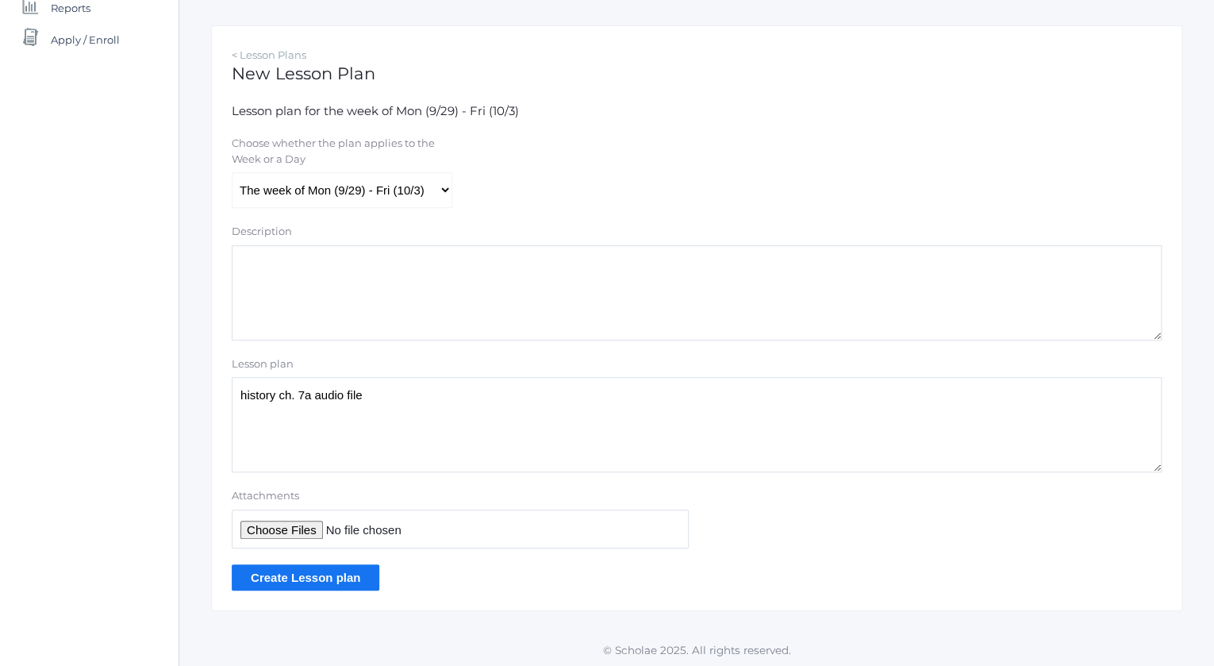
click at [348, 577] on input "Create Lesson plan" at bounding box center [306, 577] width 148 height 26
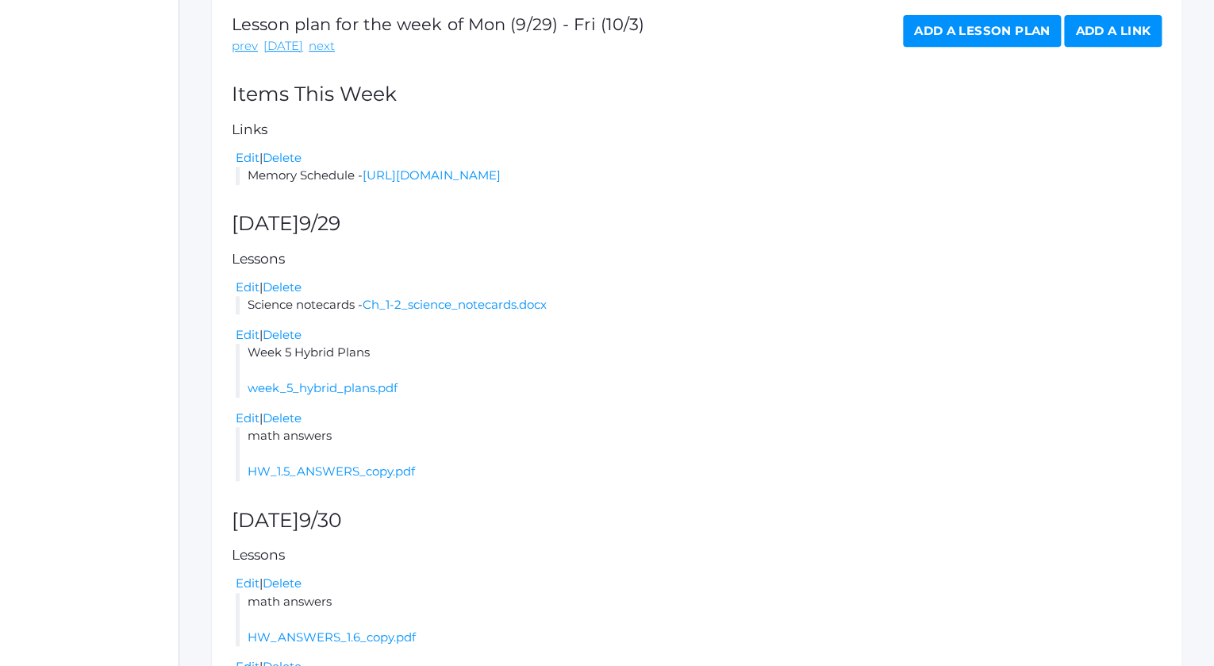
scroll to position [275, 0]
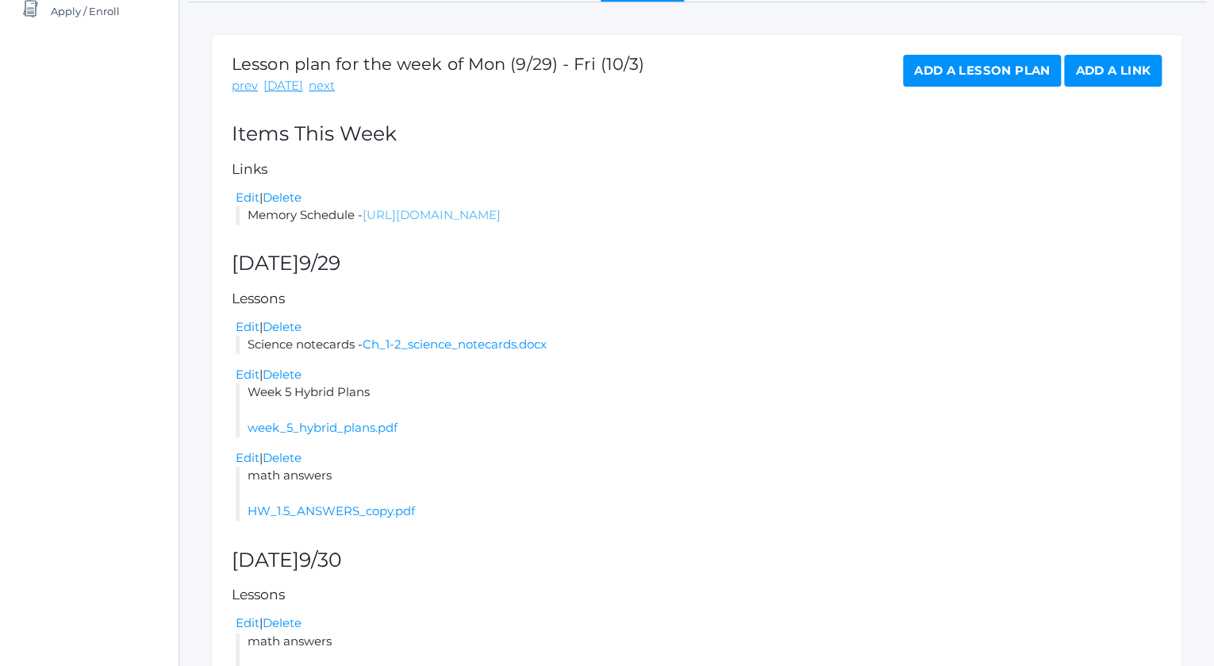
click at [482, 220] on link "[URL][DOMAIN_NAME]" at bounding box center [432, 214] width 138 height 15
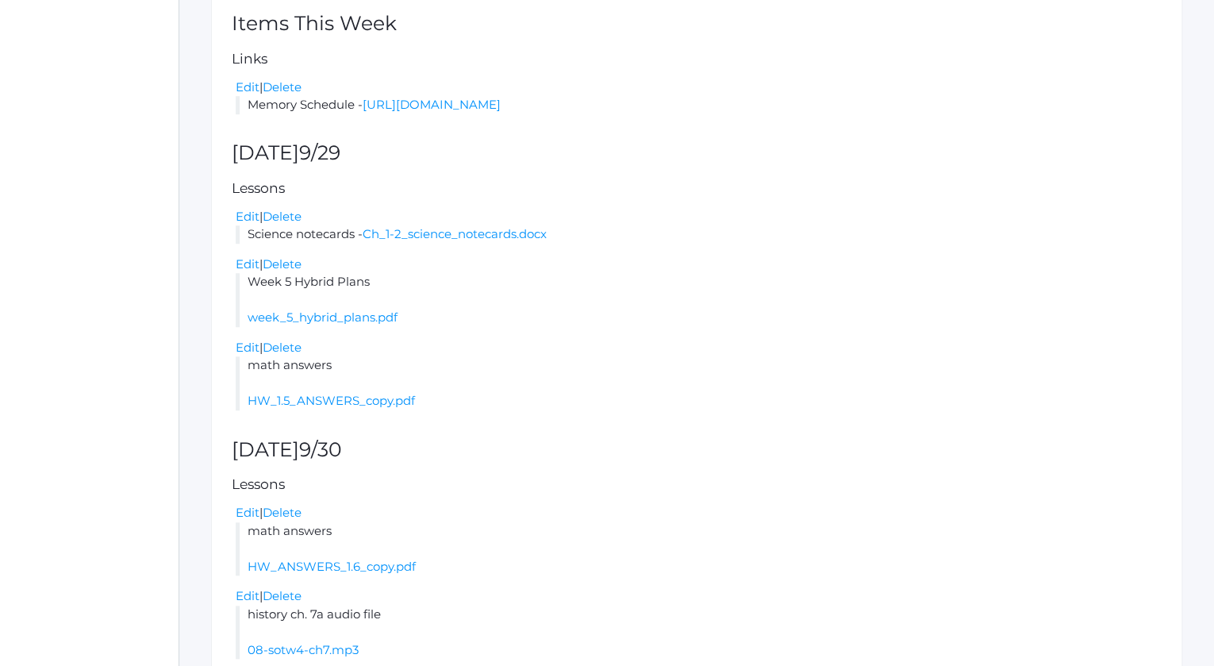
scroll to position [393, 0]
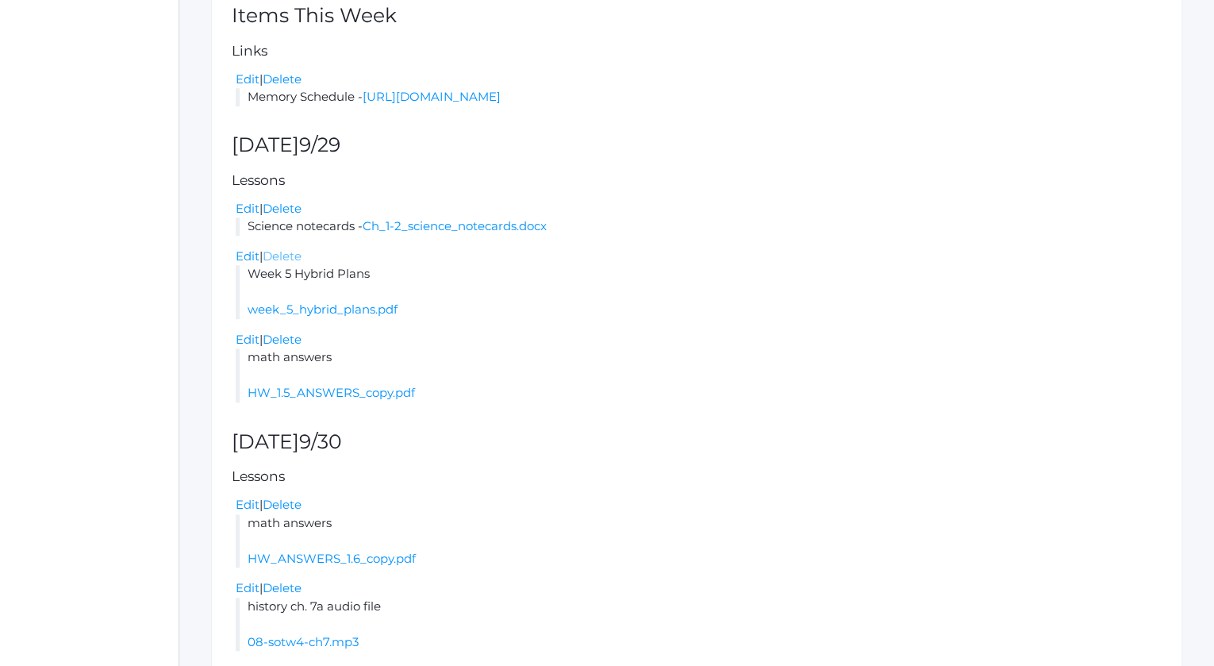
click at [286, 264] on link "Delete" at bounding box center [282, 255] width 39 height 15
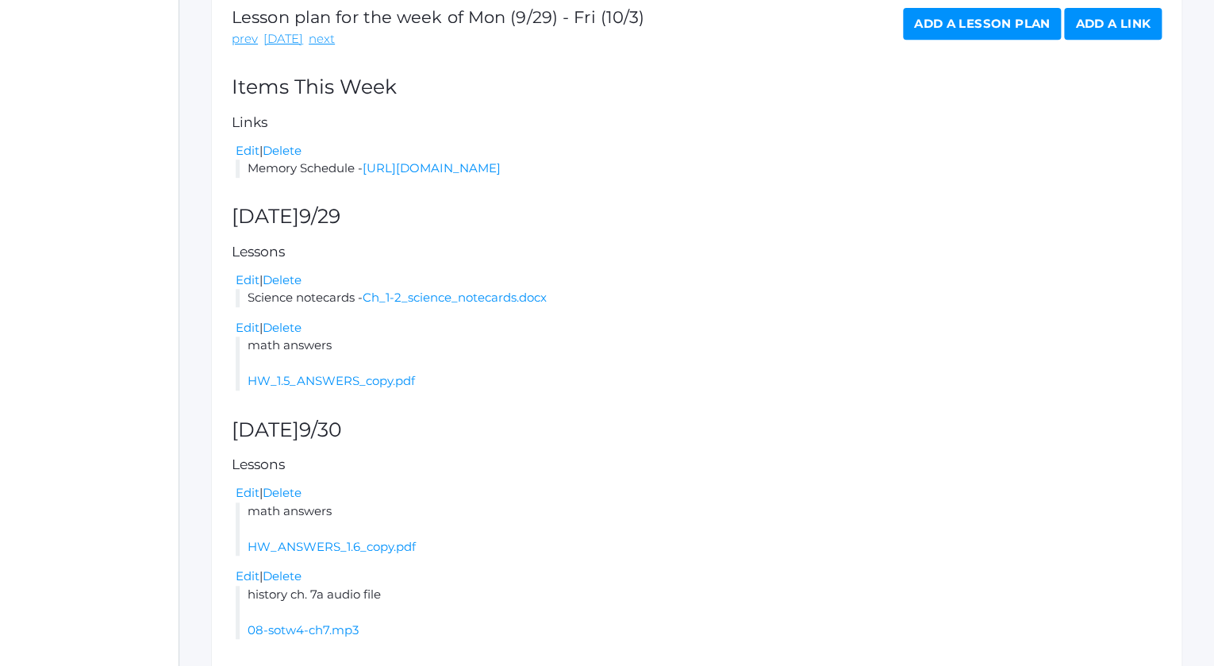
scroll to position [244, 0]
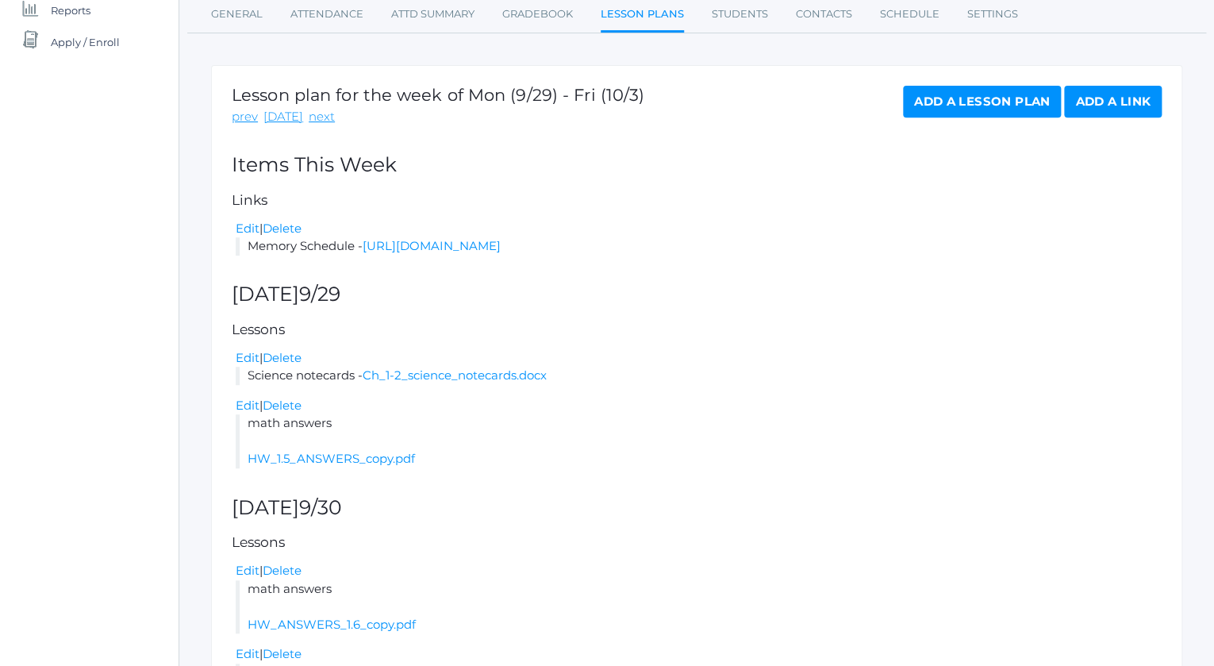
click at [949, 102] on link "Add a Lesson Plan" at bounding box center [982, 102] width 158 height 32
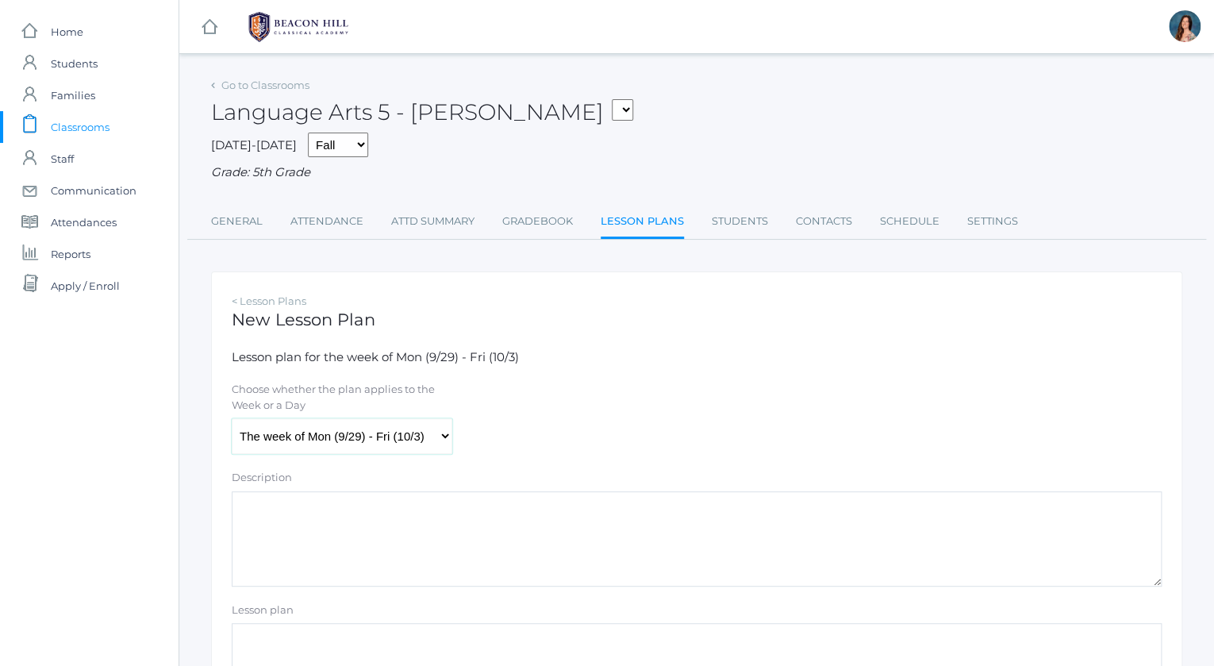
select select "2025-09-29"
click option "Monday (9/29)" at bounding box center [0, 0] width 0 height 0
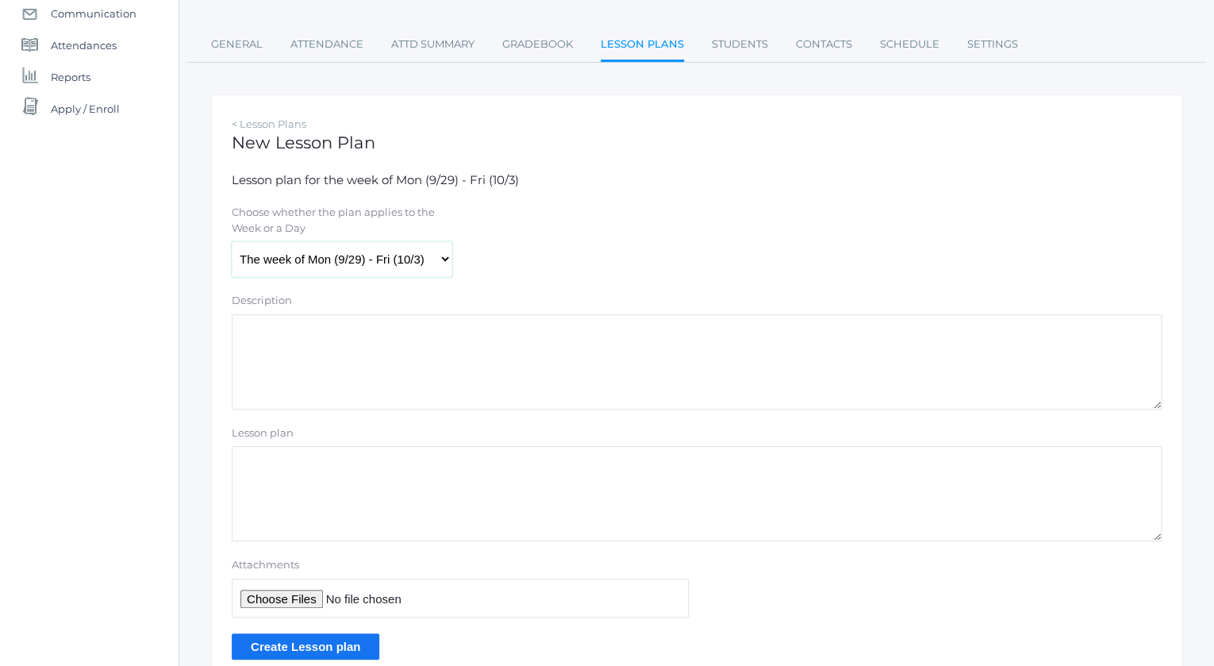
scroll to position [183, 0]
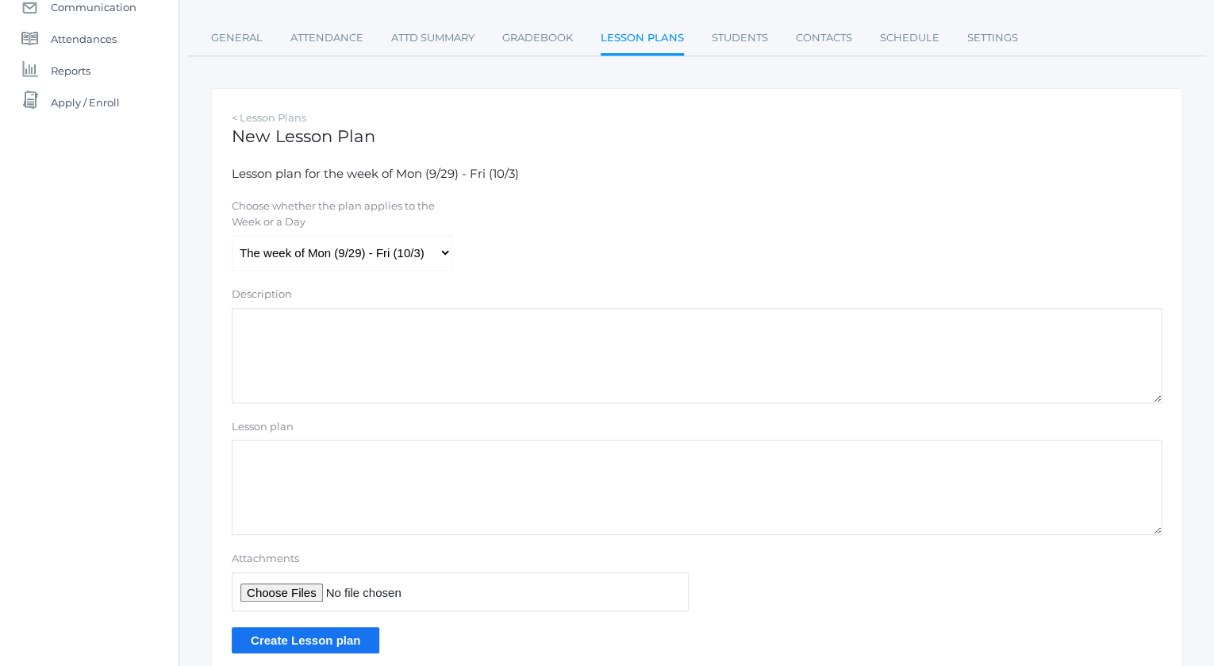
click at [270, 448] on textarea "Lesson plan" at bounding box center [697, 487] width 930 height 95
type textarea "Week 5 Hybrid Plans"
click at [274, 595] on input "Attachments" at bounding box center [460, 591] width 457 height 39
click at [277, 595] on input "Attachments" at bounding box center [460, 591] width 457 height 39
type input "C:\fakepath\week 5 hybrid plans.pdf"
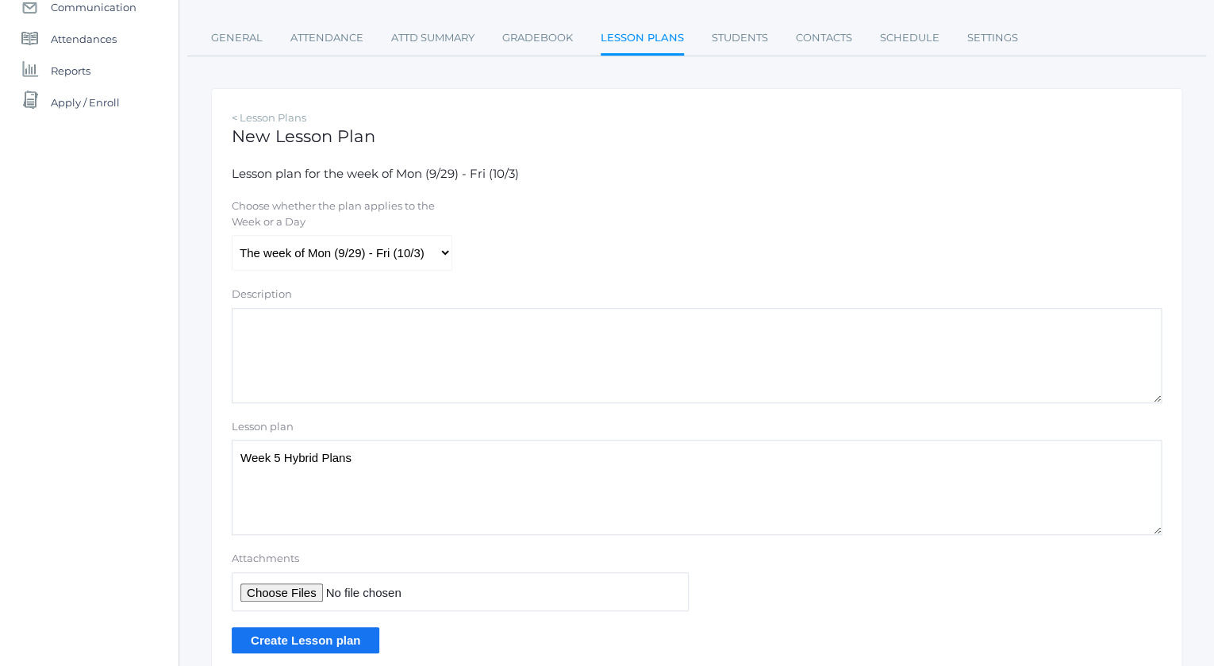
click at [291, 640] on input "Create Lesson plan" at bounding box center [306, 640] width 148 height 26
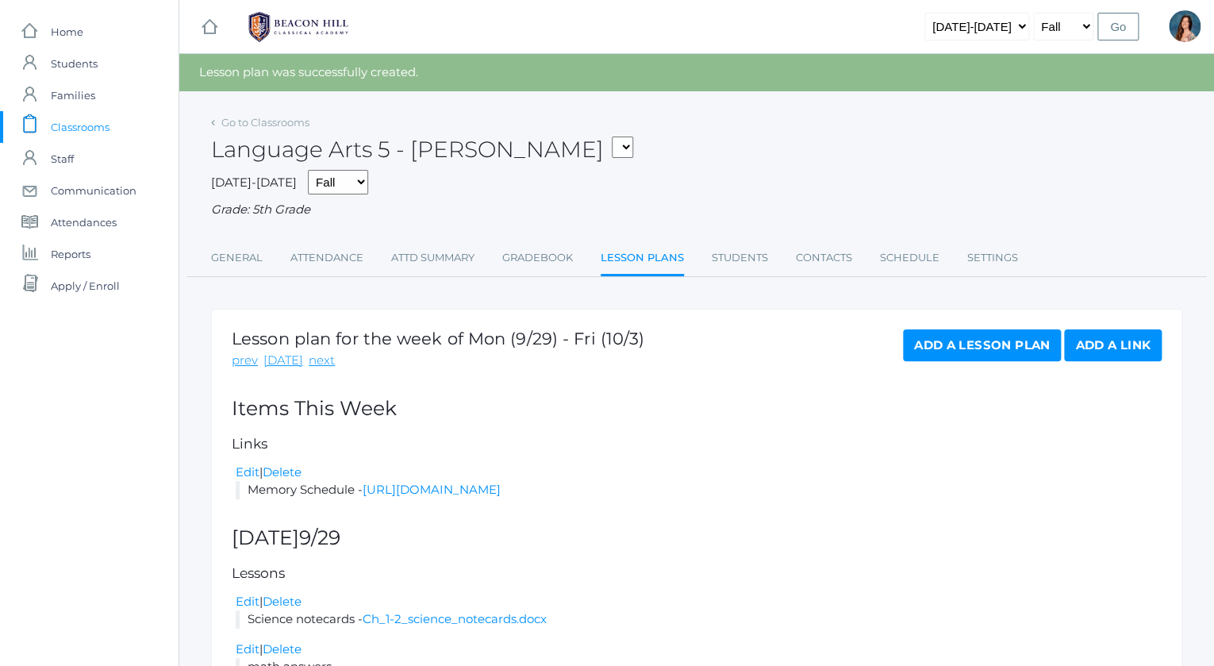
click at [612, 137] on select "05ART - Art 5 [PERSON_NAME] 05CITIZEN - Citizenship and Stewardship 5 [PERSON_N…" at bounding box center [622, 147] width 21 height 21
select select "1968"
click option "05LA - Language Arts 5 [PERSON_NAME]" at bounding box center [0, 0] width 0 height 0
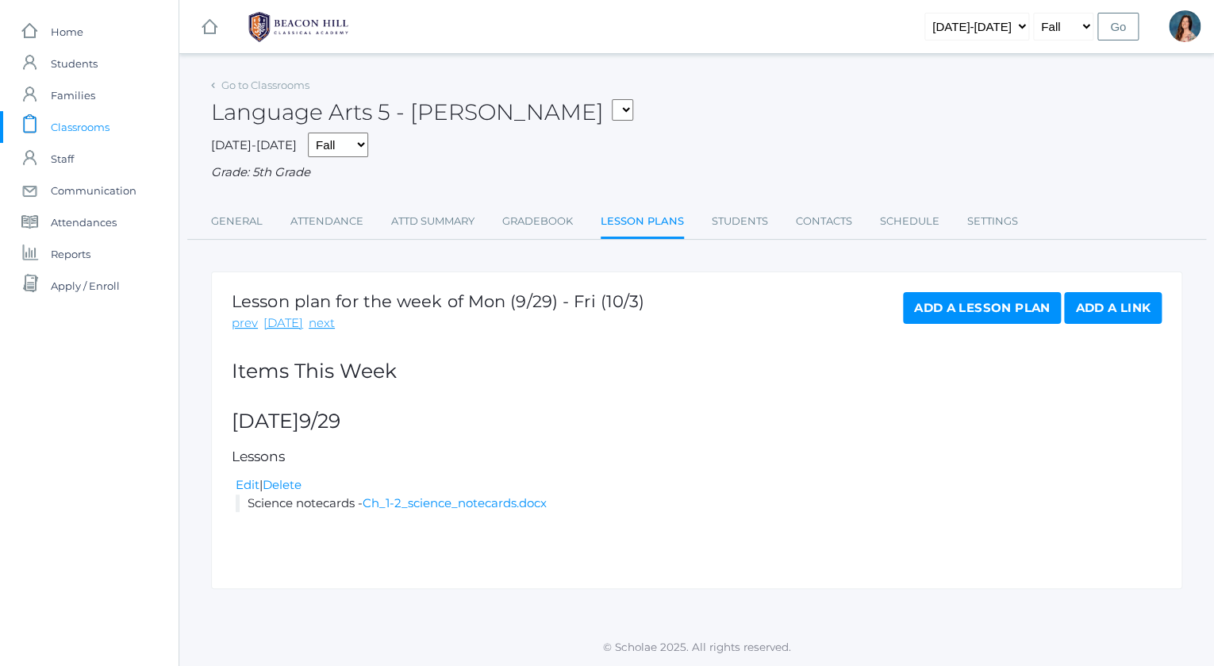
click at [980, 315] on link "Add a Lesson Plan" at bounding box center [982, 308] width 158 height 32
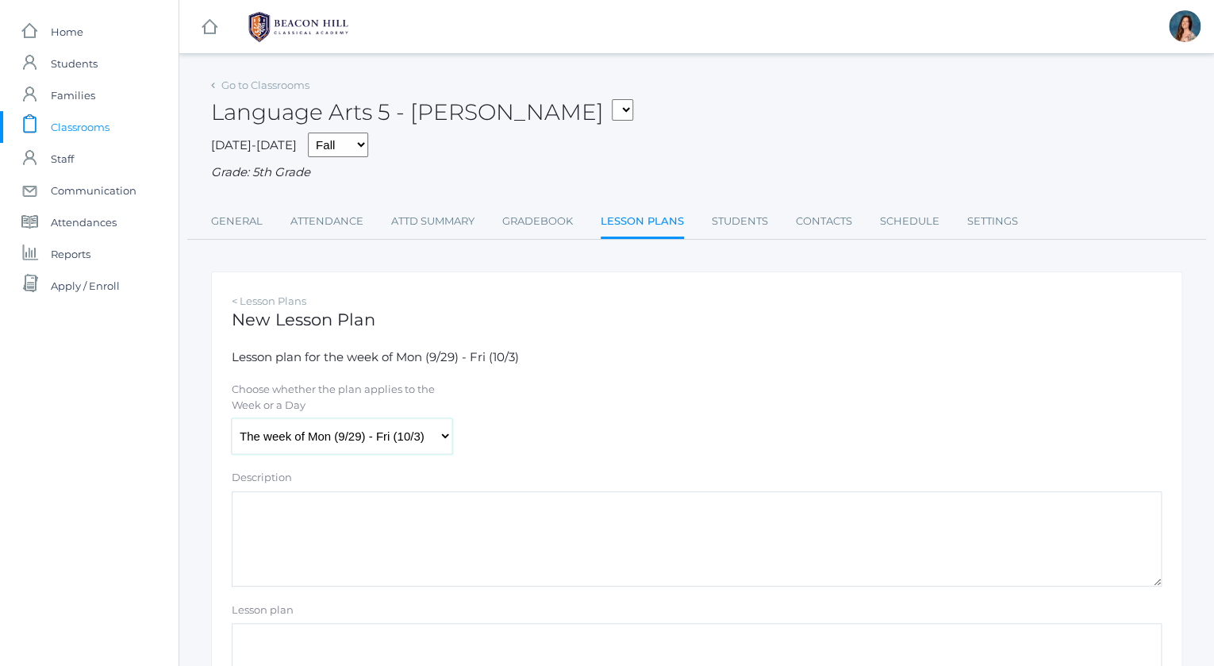
select select "2025-09-29"
click option "Monday (9/29)" at bounding box center [0, 0] width 0 height 0
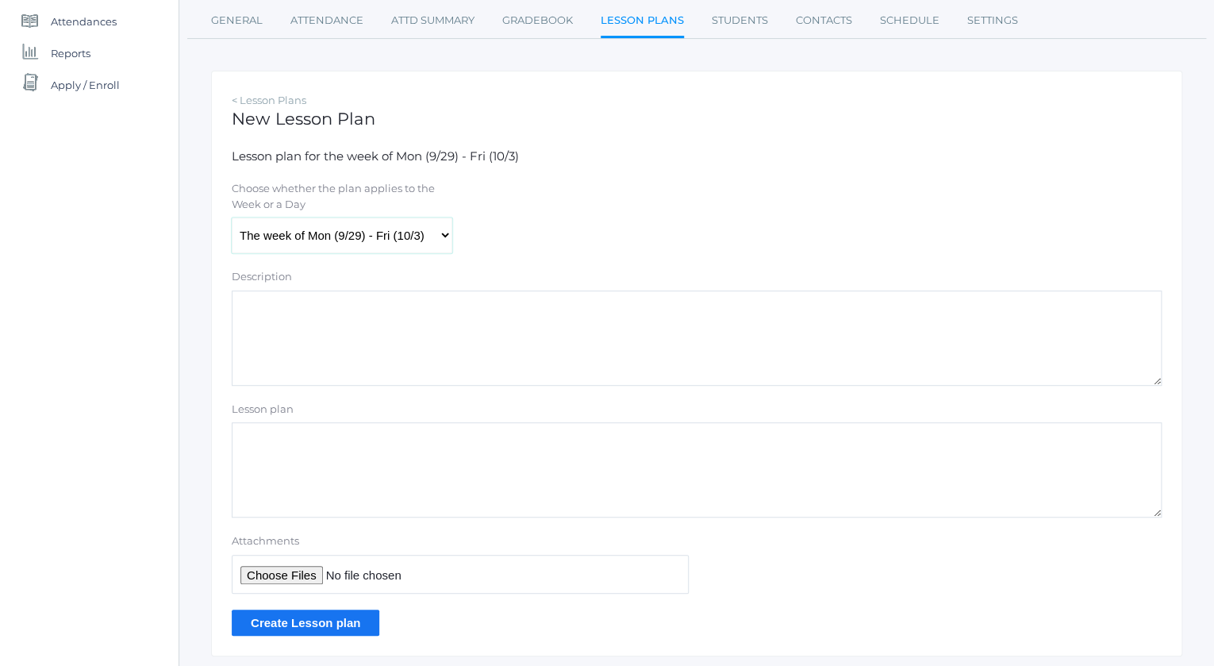
scroll to position [210, 0]
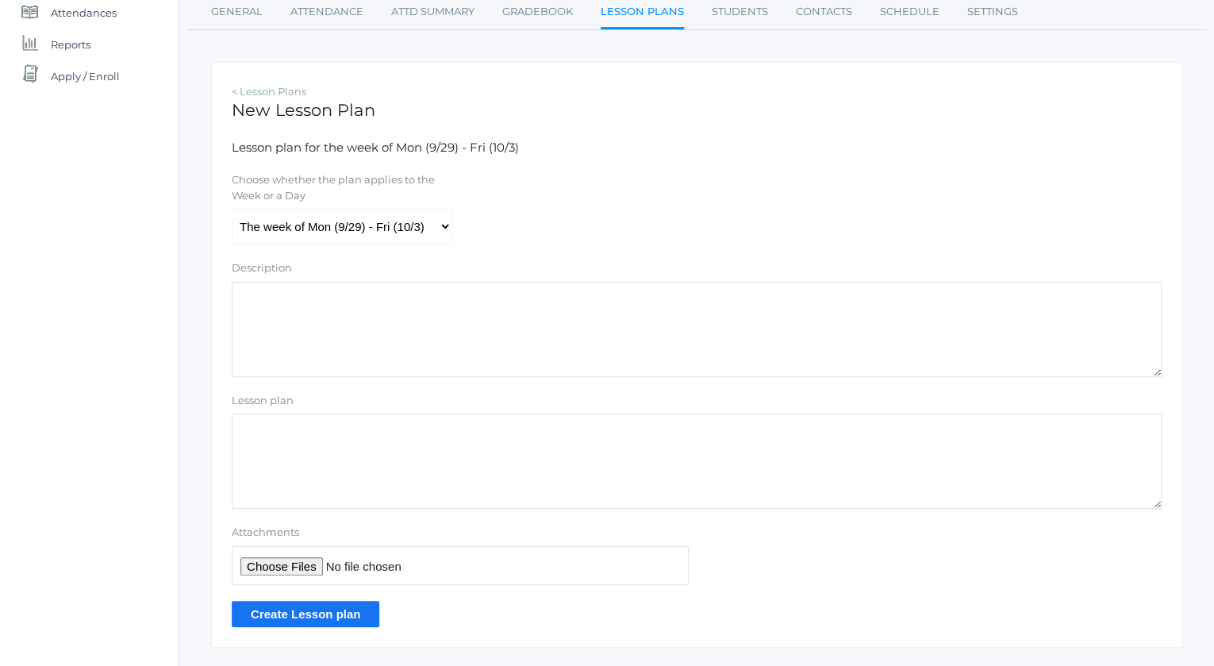
click at [305, 429] on textarea "Lesson plan" at bounding box center [697, 461] width 930 height 95
type textarea "Week 5 Hybrid Plans"
click at [265, 572] on input "Attachments" at bounding box center [460, 565] width 457 height 39
type input "C:\fakepath\week 5 hybrid plans.pdf"
click at [339, 608] on input "Create Lesson plan" at bounding box center [306, 614] width 148 height 26
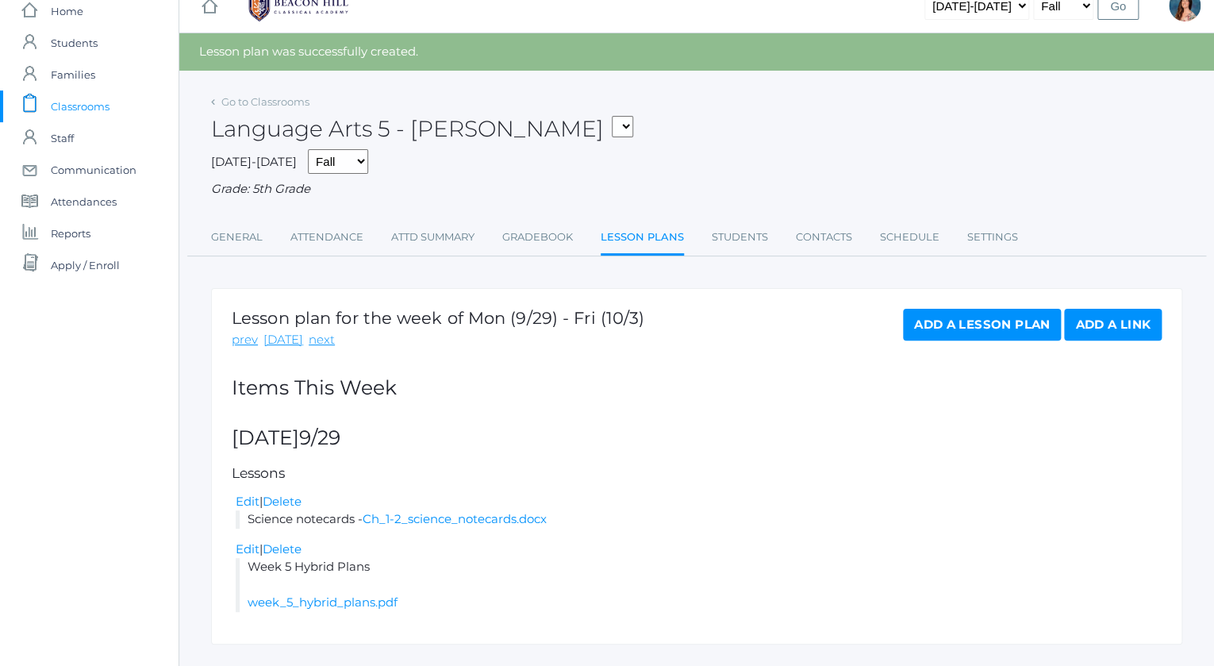
scroll to position [54, 0]
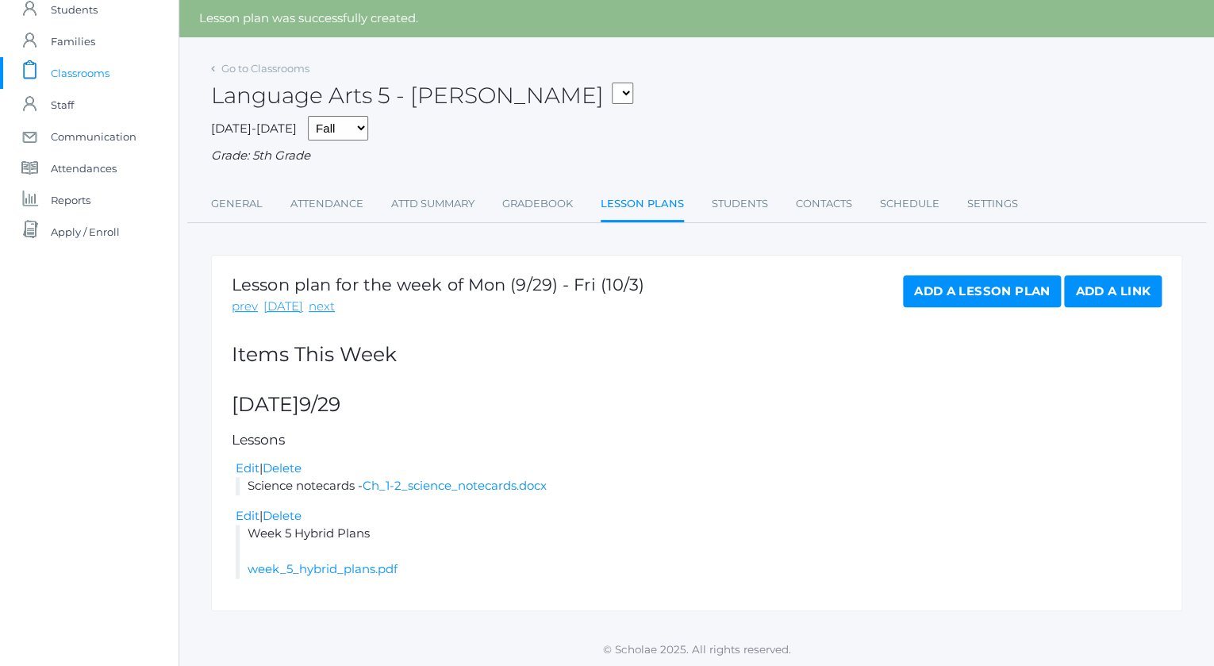
click at [937, 293] on link "Add a Lesson Plan" at bounding box center [982, 291] width 158 height 32
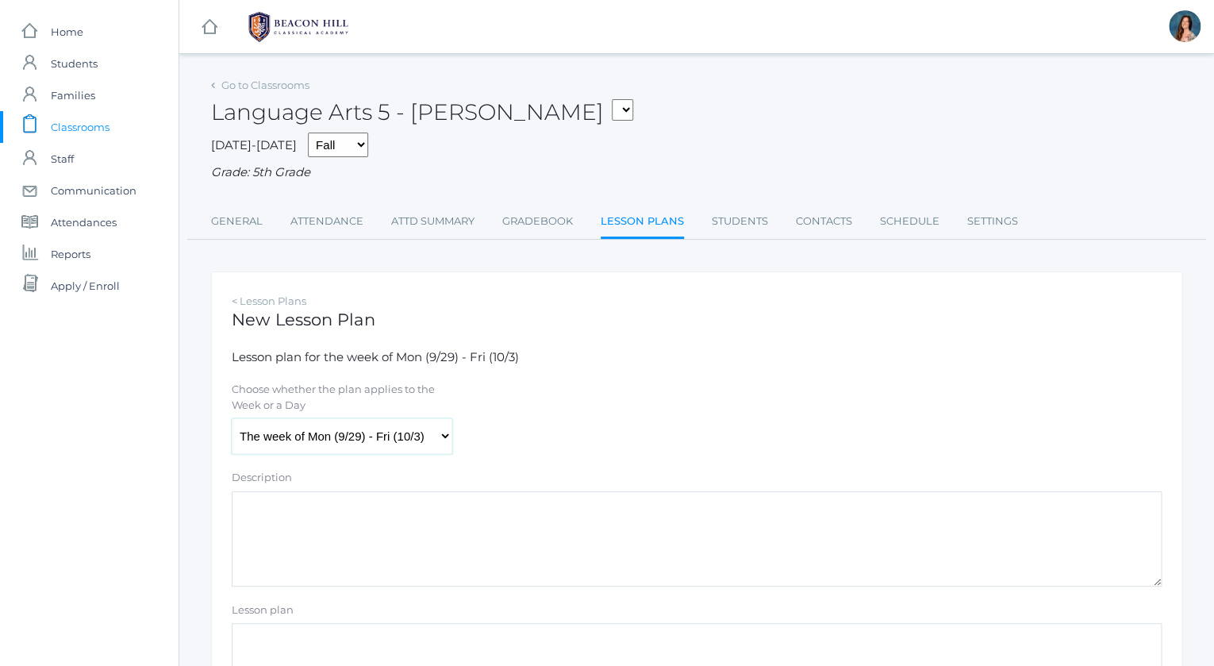
select select "2025-09-29"
click option "Monday (9/29)" at bounding box center [0, 0] width 0 height 0
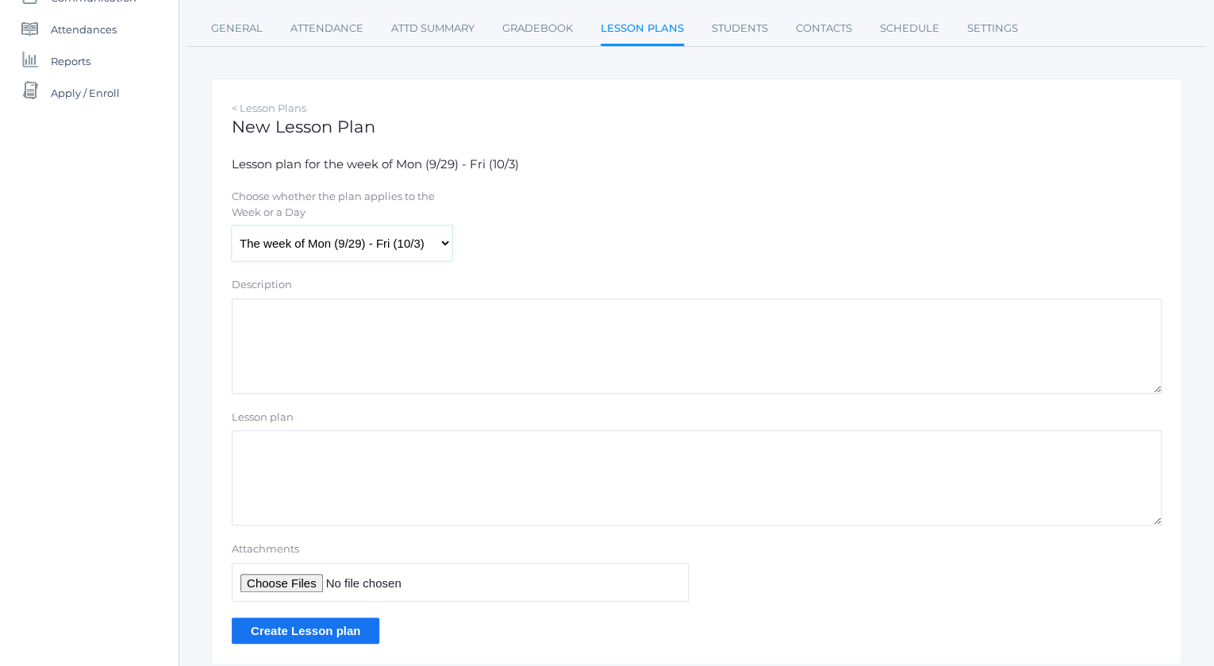
scroll to position [246, 0]
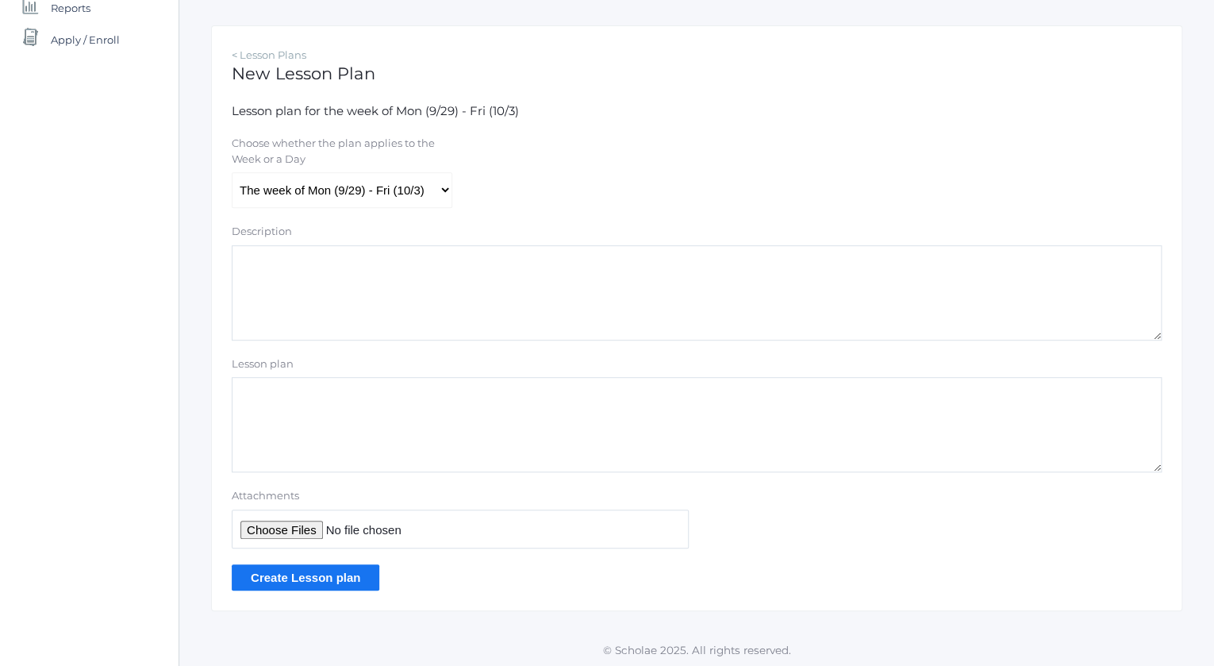
click at [260, 392] on textarea "Lesson plan" at bounding box center [697, 424] width 930 height 95
type textarea "math answers"
click at [256, 525] on input "Attachments" at bounding box center [460, 529] width 457 height 39
type input "C:\fakepath\HW 1.5 ANSWERS copy.pdf"
click at [303, 581] on input "Create Lesson plan" at bounding box center [306, 577] width 148 height 26
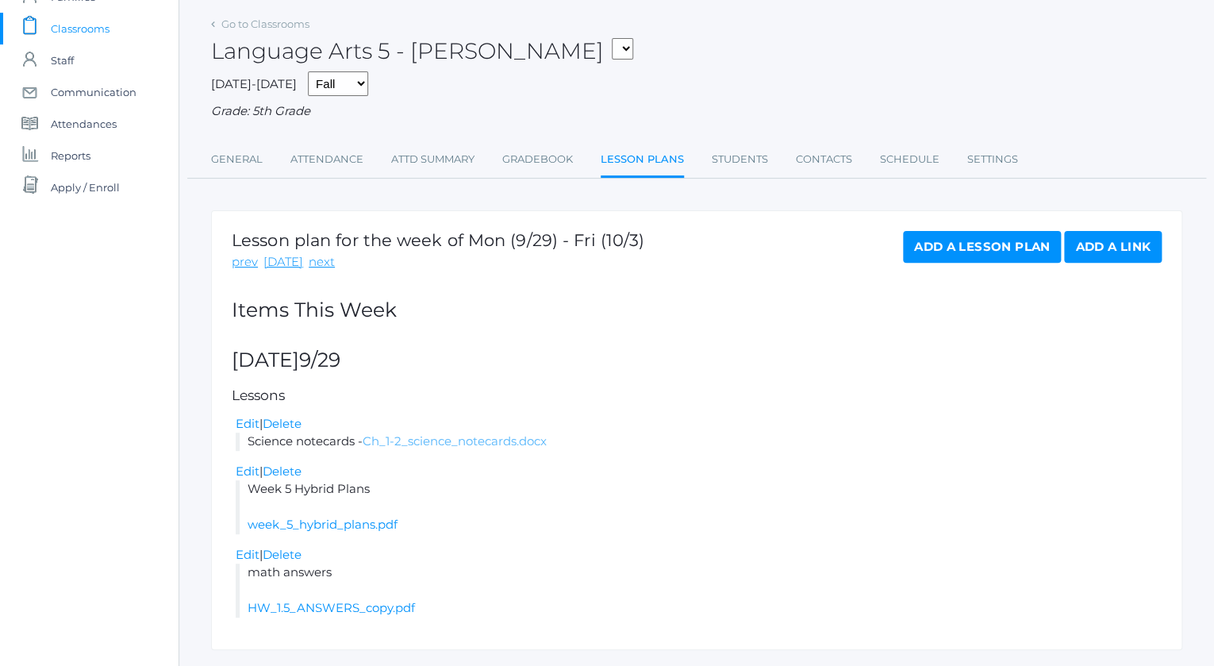
scroll to position [137, 0]
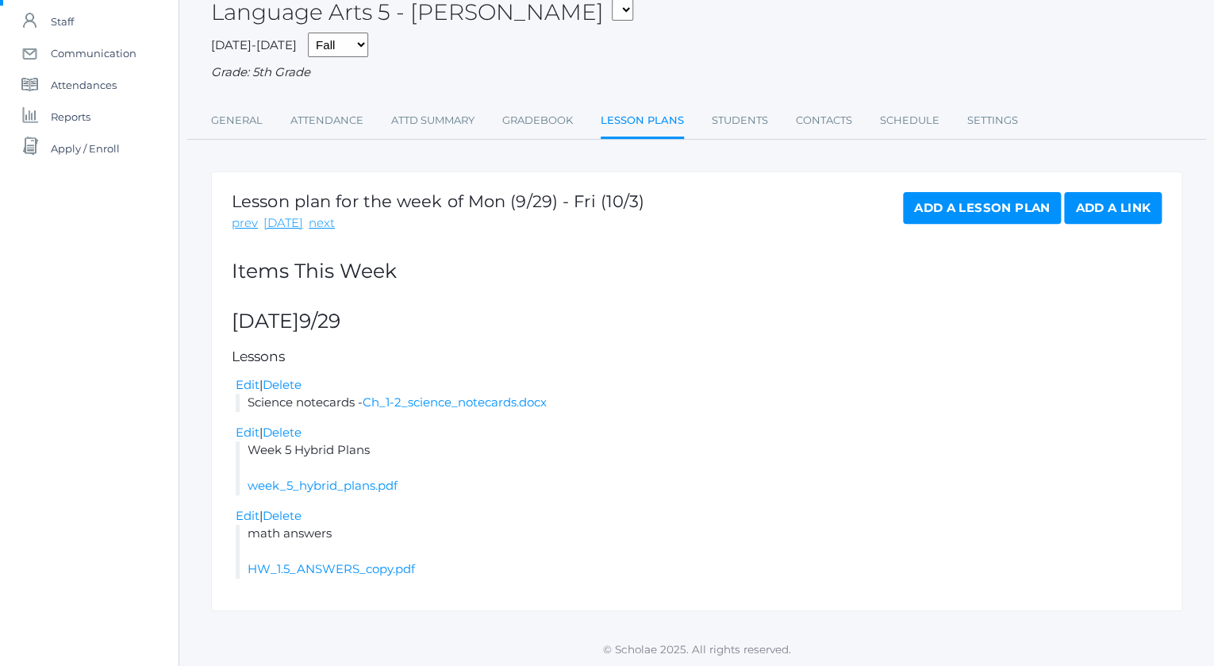
click at [924, 209] on link "Add a Lesson Plan" at bounding box center [982, 208] width 158 height 32
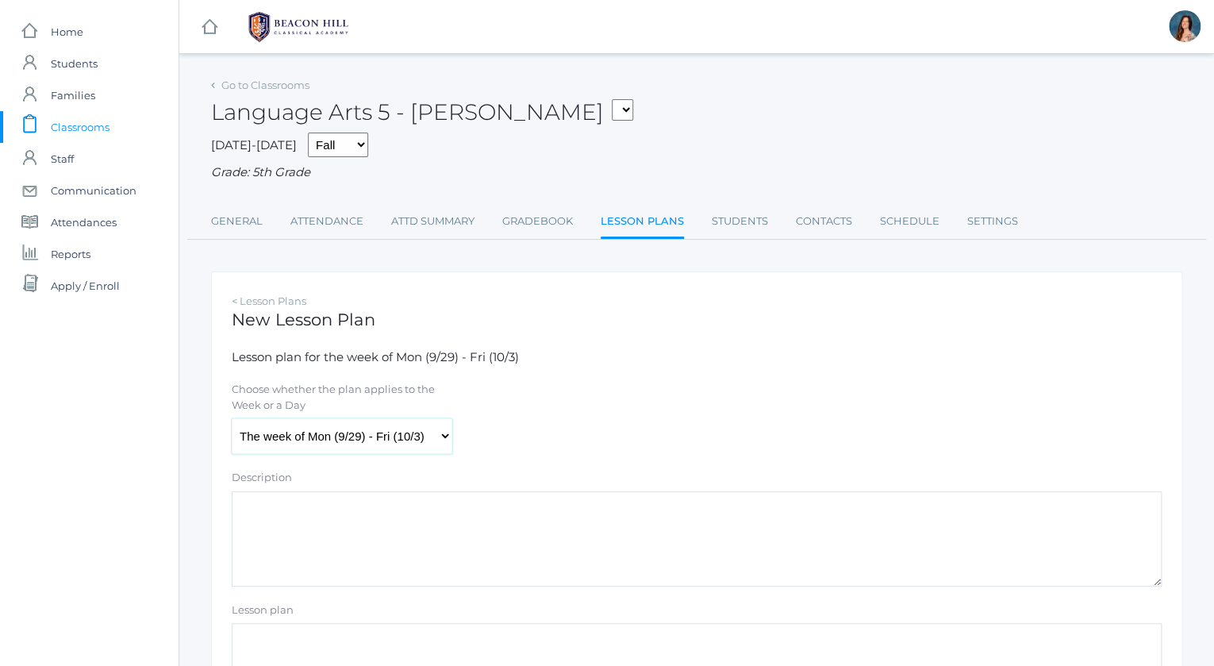
select select "2025-09-30"
click option "[DATE] (9/30)" at bounding box center [0, 0] width 0 height 0
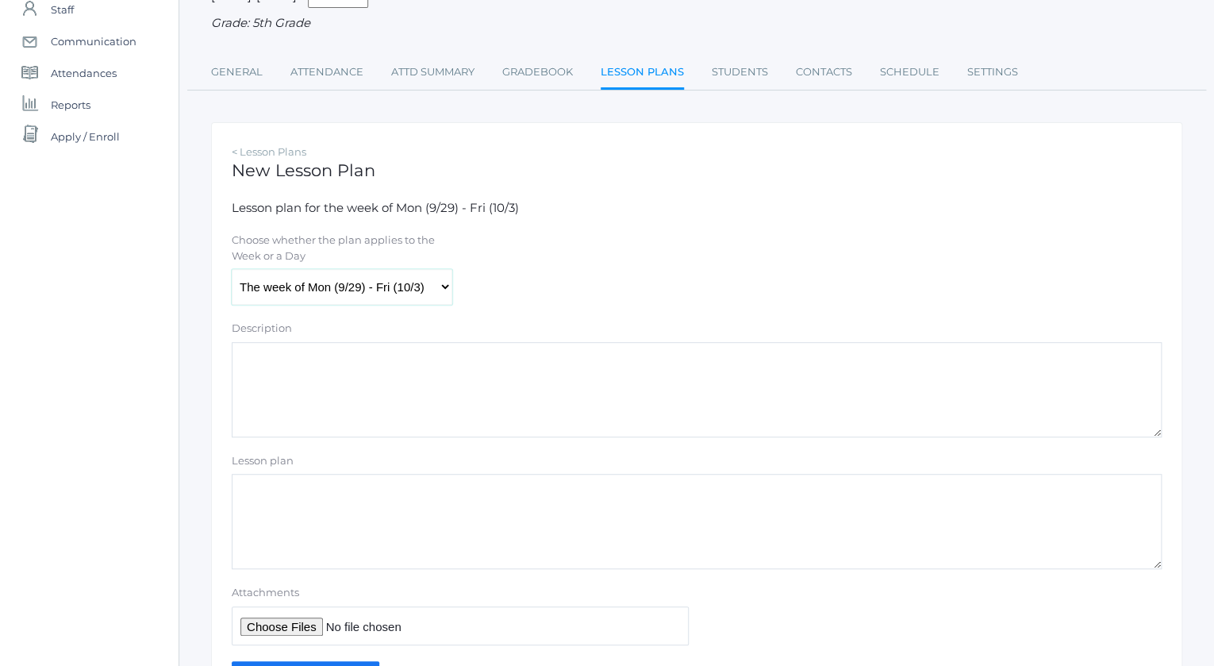
scroll to position [246, 0]
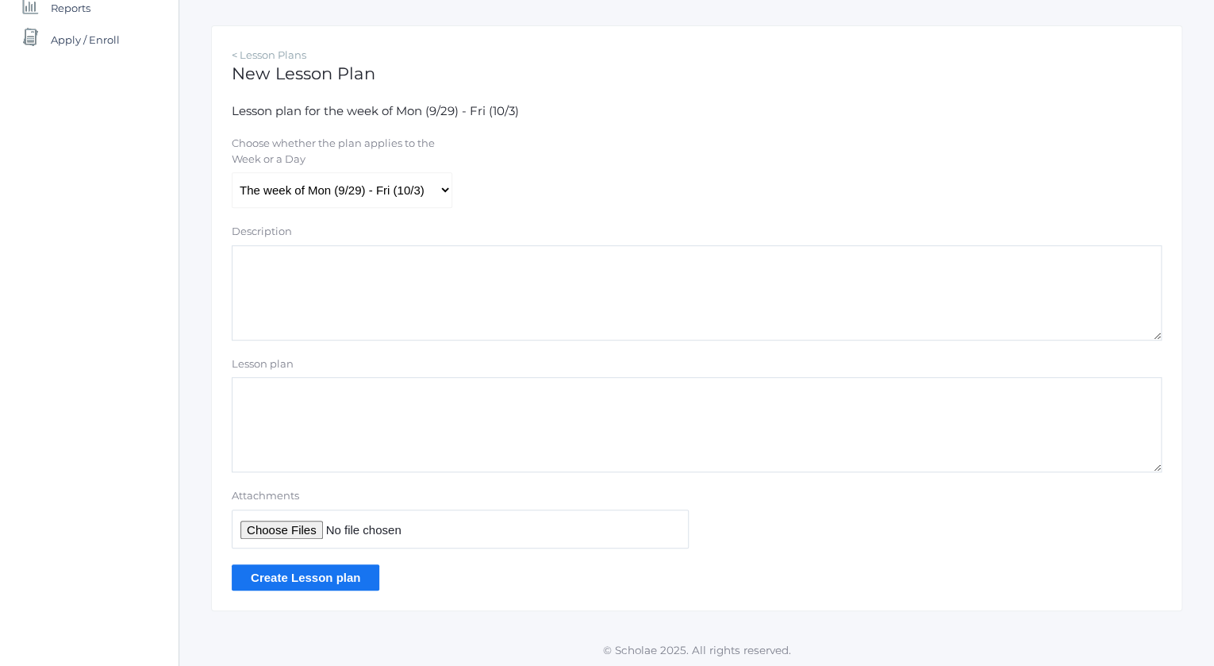
click at [309, 395] on textarea "Lesson plan" at bounding box center [697, 424] width 930 height 95
type textarea "M"
type textarea "math answers"
click at [261, 531] on input "Attachments" at bounding box center [460, 529] width 457 height 39
type input "C:\fakepath\HW ANSWERS 1.6 copy.pdf"
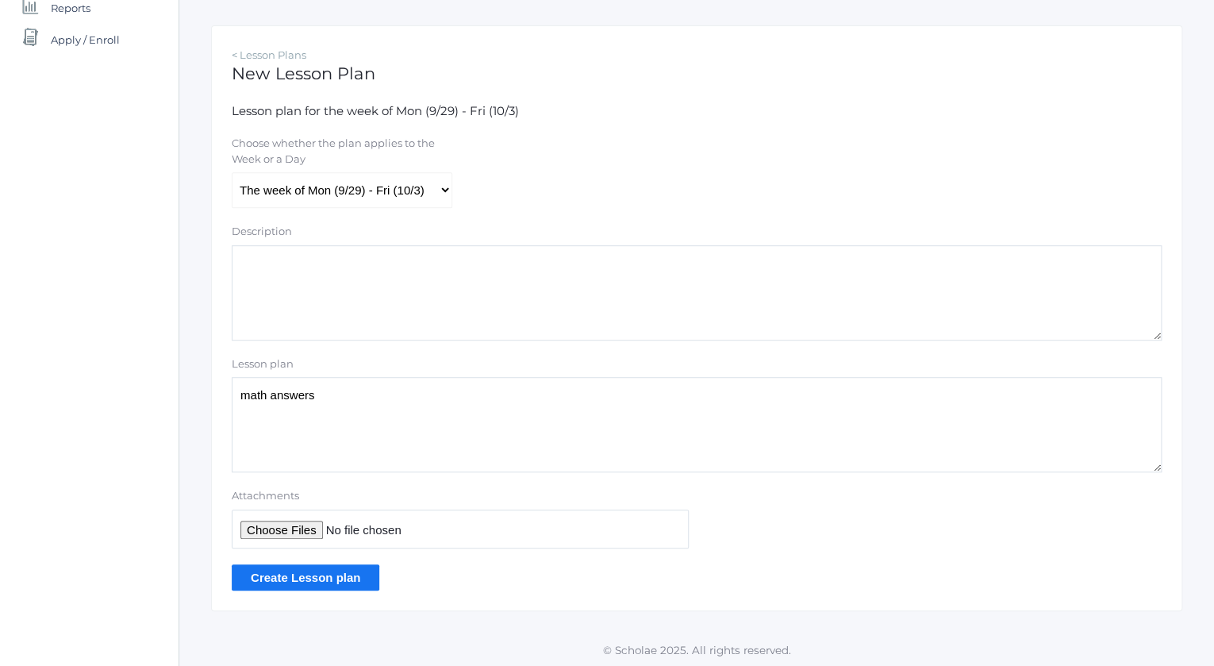
click at [295, 574] on input "Create Lesson plan" at bounding box center [306, 577] width 148 height 26
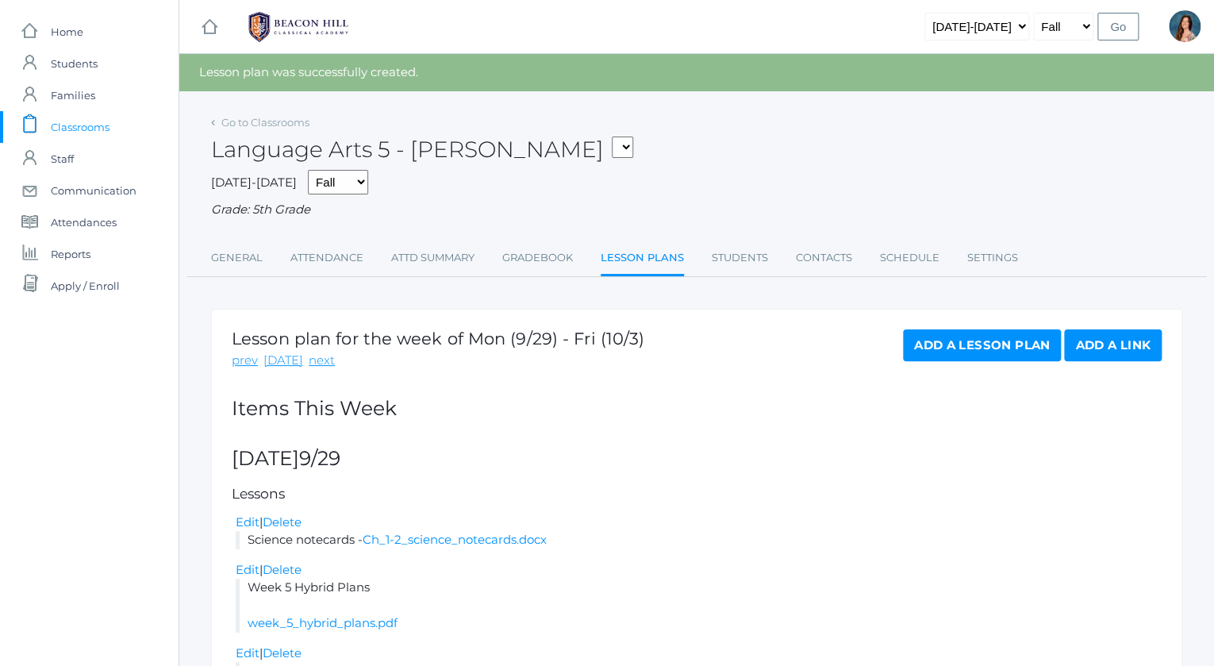
click at [920, 338] on link "Add a Lesson Plan" at bounding box center [982, 345] width 158 height 32
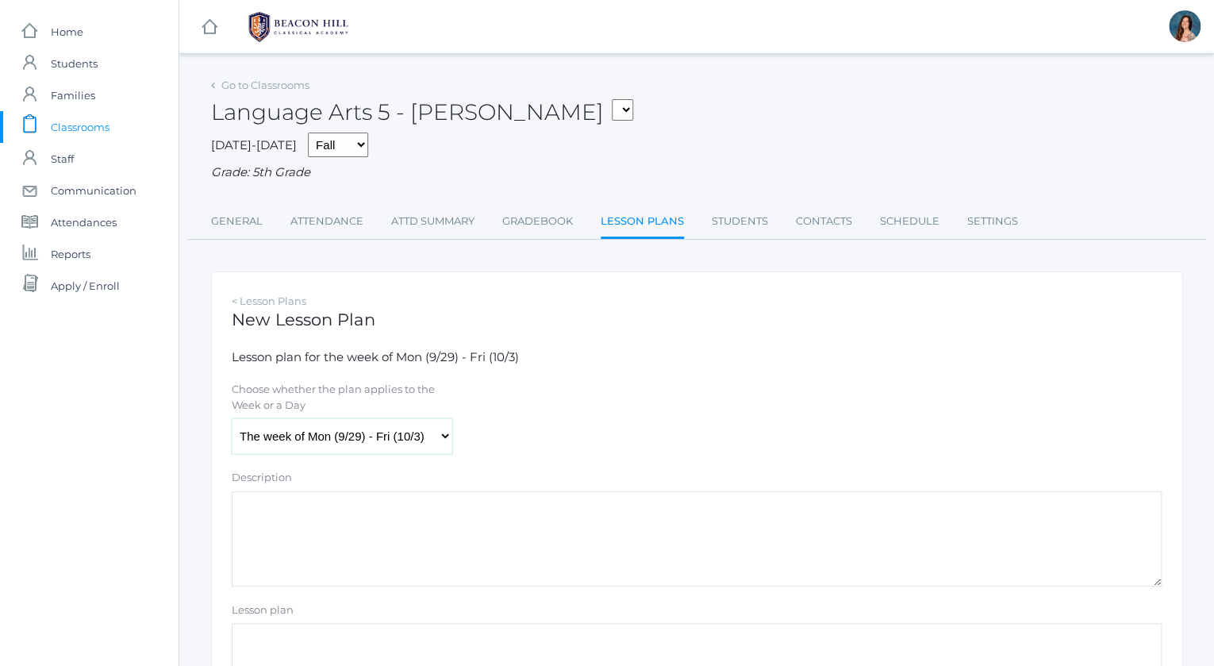
select select "2025-09-30"
click option "Tuesday (9/30)" at bounding box center [0, 0] width 0 height 0
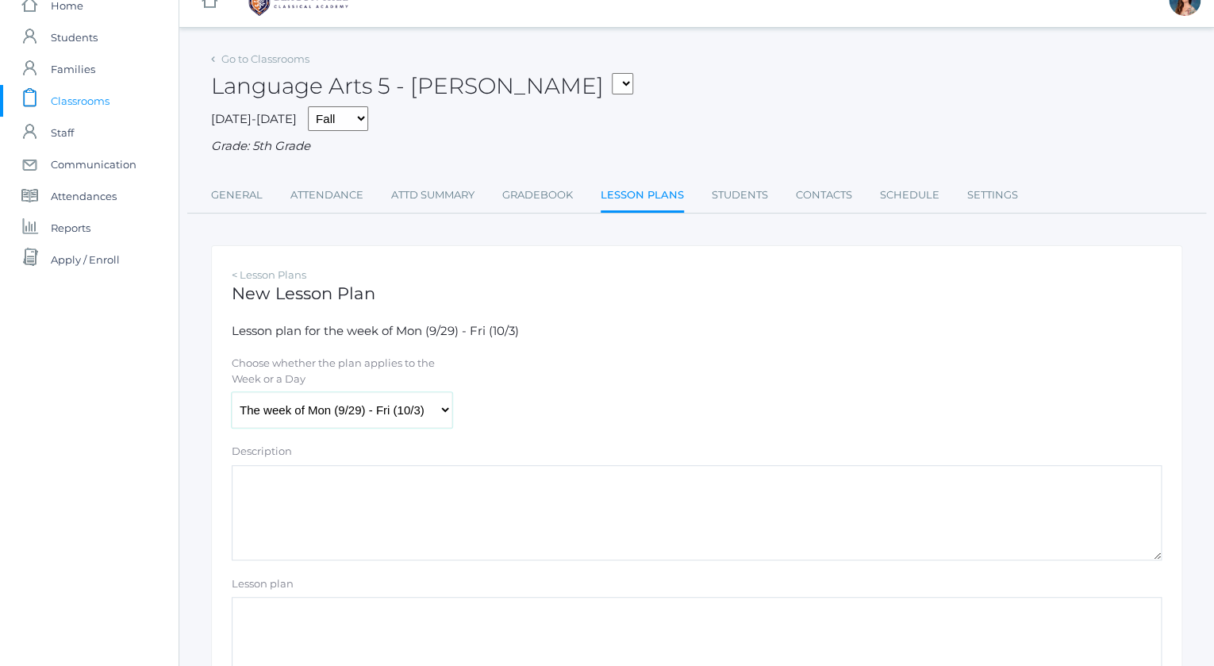
scroll to position [246, 0]
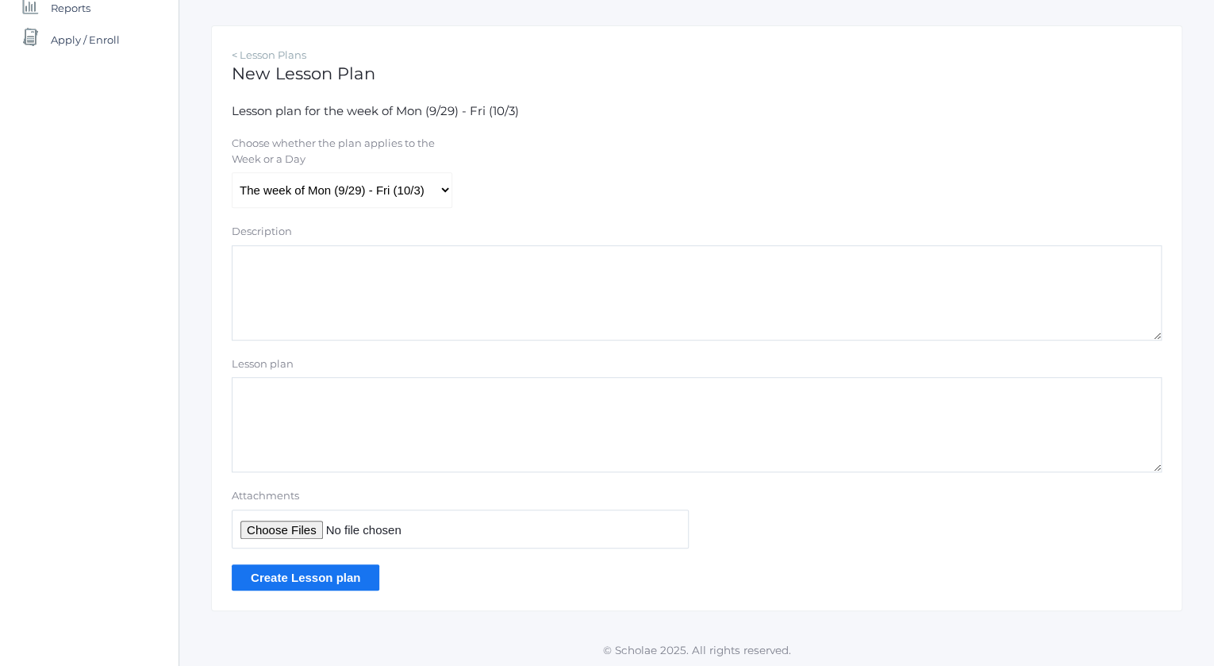
click at [260, 393] on textarea "Lesson plan" at bounding box center [697, 424] width 930 height 95
type textarea "history ch. 7a audio file"
click at [275, 521] on input "Attachments" at bounding box center [460, 529] width 457 height 39
type input "C:\fakepath\08-sotw4-ch7.mp3"
click at [318, 577] on input "Create Lesson plan" at bounding box center [306, 577] width 148 height 26
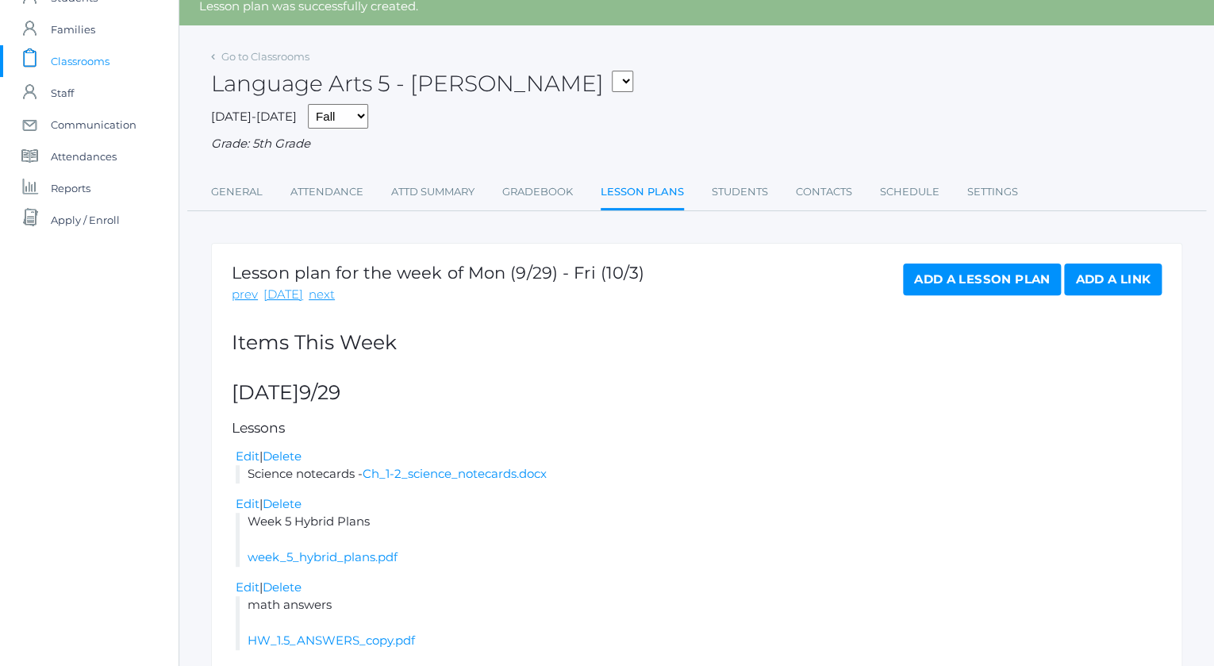
scroll to position [65, 0]
click at [612, 71] on select "05ART - Art 5 Salazar 05CITIZEN - Citizenship and Stewardship 5 Salazar 05CITIZ…" at bounding box center [622, 81] width 21 height 21
select select "1967"
click option "05LA - Language Arts 5 Salazar" at bounding box center [0, 0] width 0 height 0
click at [612, 71] on select "05ART - Art 5 Salazar 05CITIZEN - Citizenship and Stewardship 5 Salazar 05CITIZ…" at bounding box center [622, 81] width 21 height 21
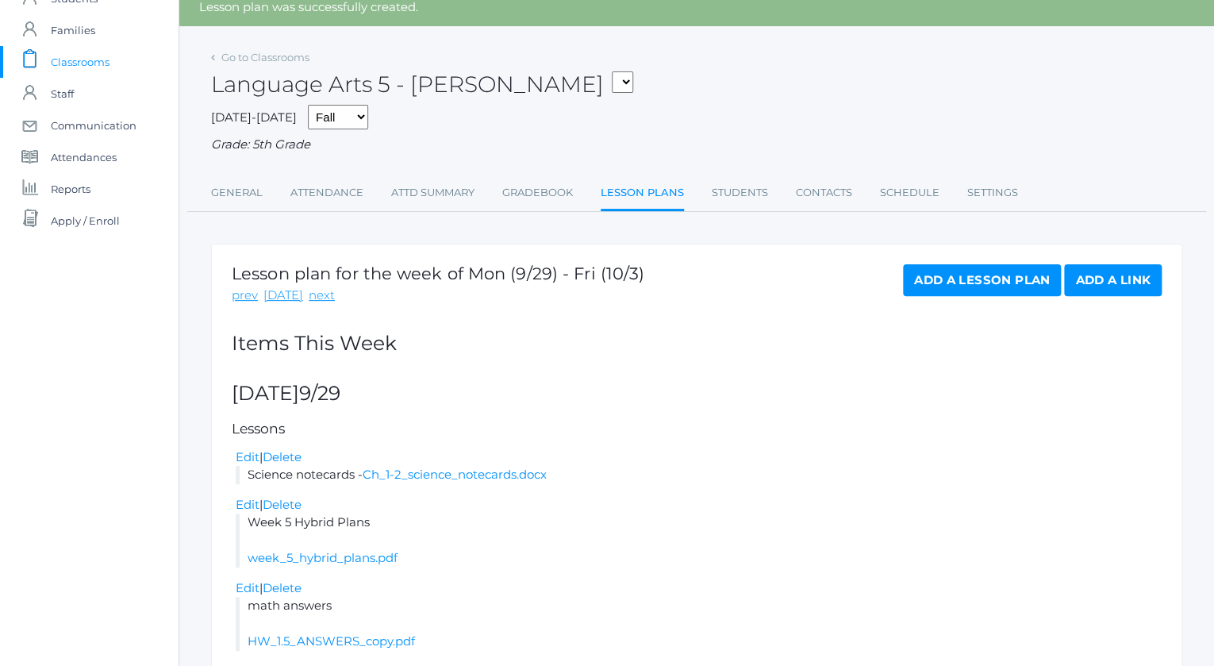
click option "05LA - Language Arts 5 [PERSON_NAME]" at bounding box center [0, 0] width 0 height 0
click at [612, 71] on select "05ART - Art 5 Salazar 05CITIZEN - Citizenship and Stewardship 5 Salazar 05CITIZ…" at bounding box center [622, 81] width 21 height 21
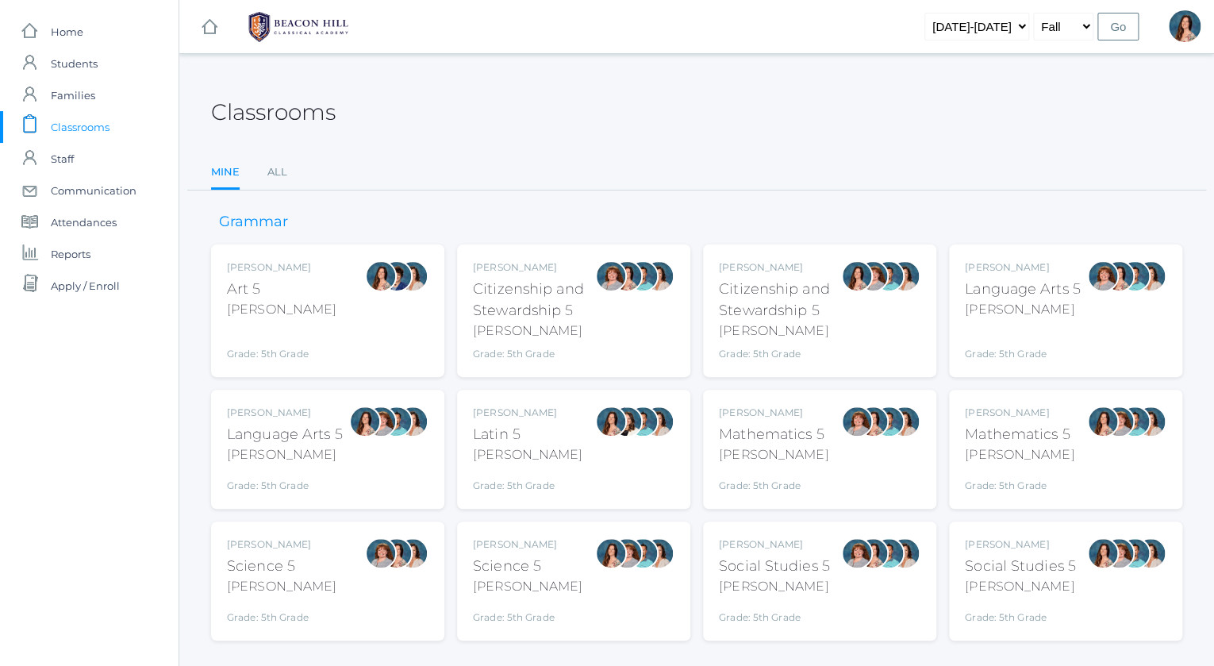
click at [276, 448] on div "[PERSON_NAME]" at bounding box center [285, 454] width 116 height 19
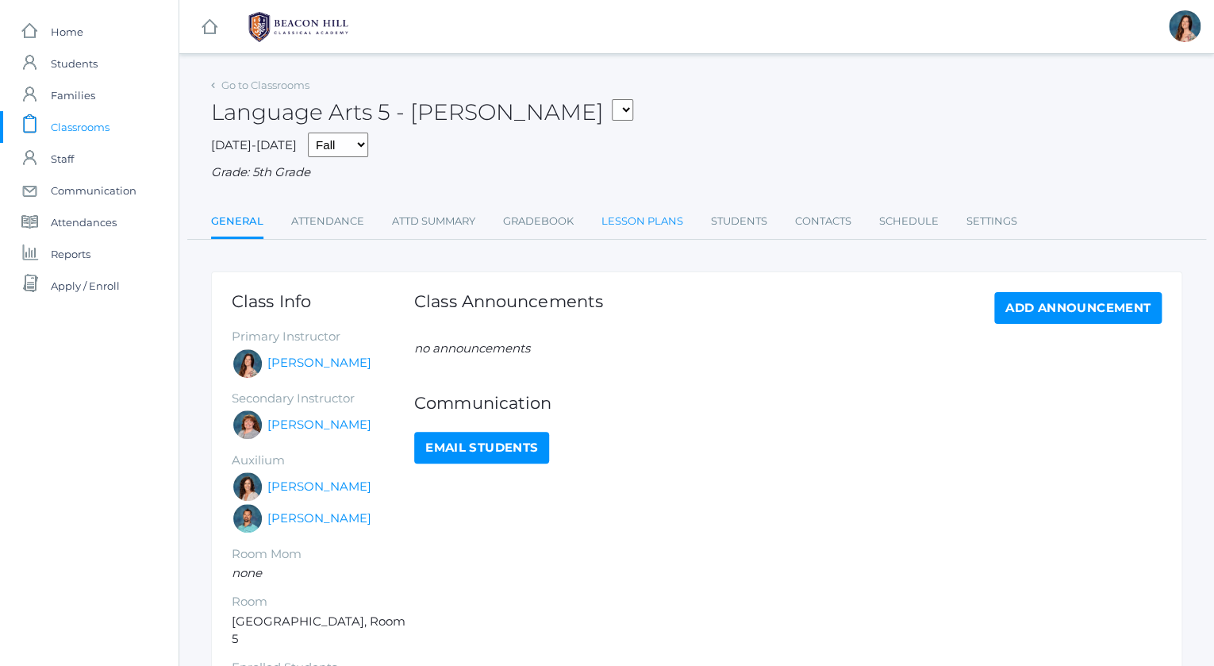
click at [639, 221] on link "Lesson Plans" at bounding box center [643, 222] width 82 height 32
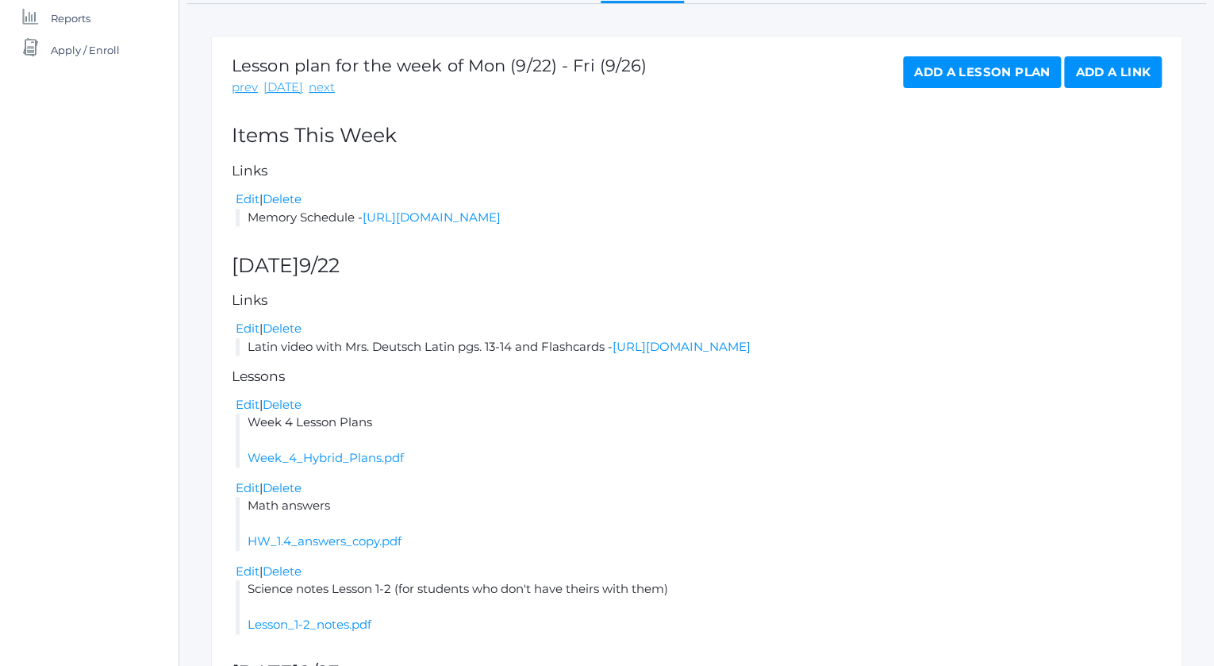
scroll to position [105, 0]
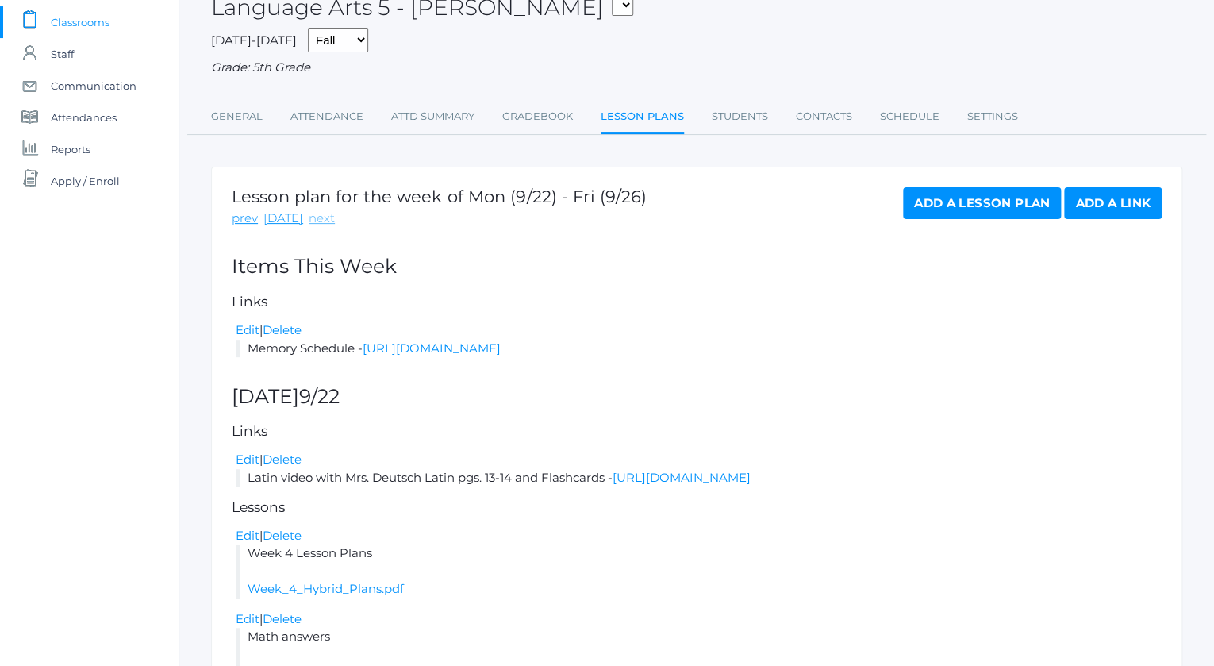
click at [310, 215] on link "next" at bounding box center [322, 219] width 26 height 18
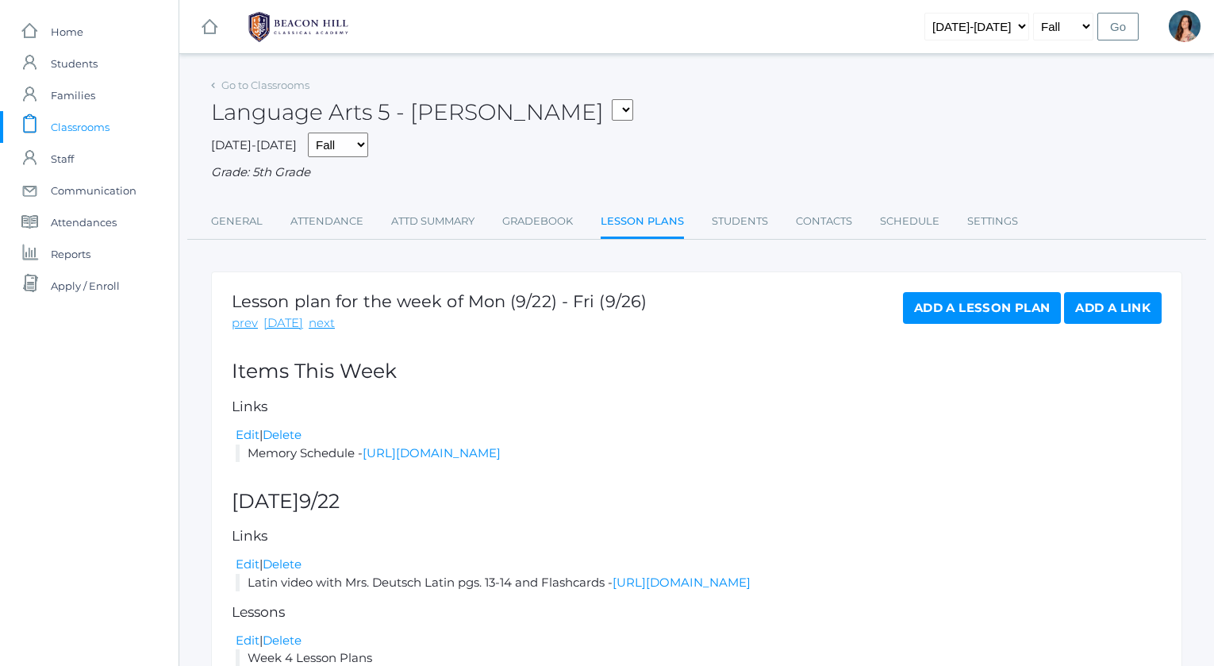
select select "1954"
click at [317, 321] on link "next" at bounding box center [322, 323] width 26 height 18
click at [612, 99] on select "05ART - Art 5 [PERSON_NAME] 05CITIZEN - Citizenship and Stewardship 5 [PERSON_N…" at bounding box center [622, 109] width 21 height 21
select select "1968"
click option "05LA - Language Arts 5 [PERSON_NAME]" at bounding box center [0, 0] width 0 height 0
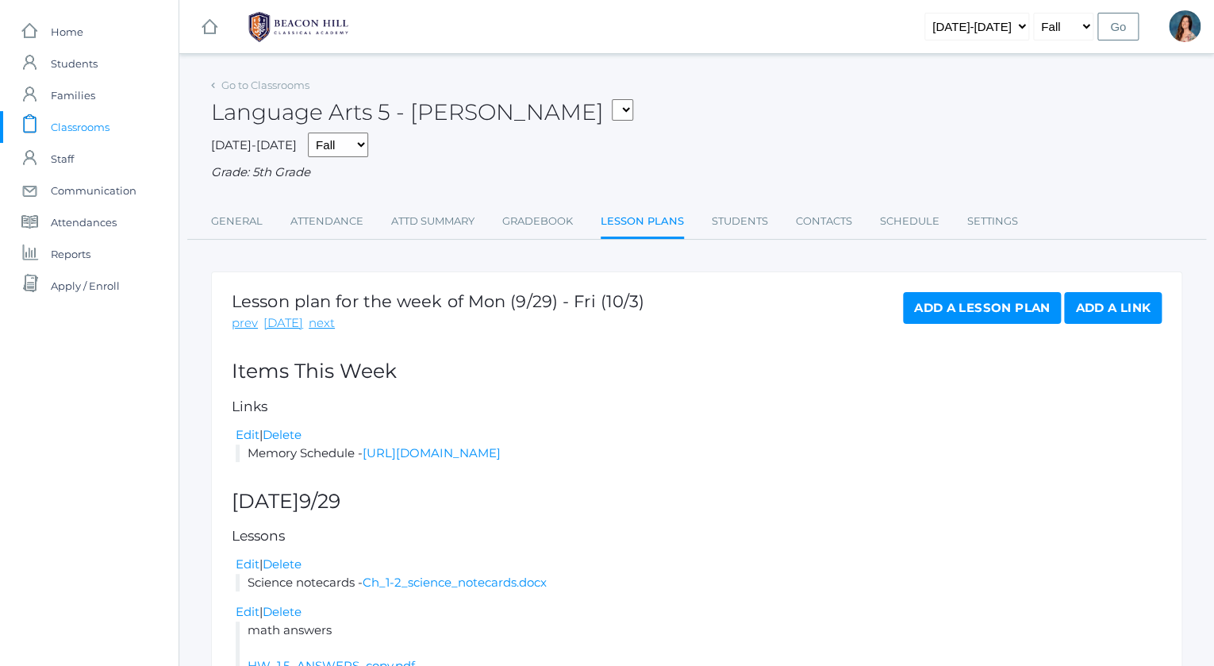
click at [88, 115] on span "Classrooms" at bounding box center [80, 127] width 59 height 32
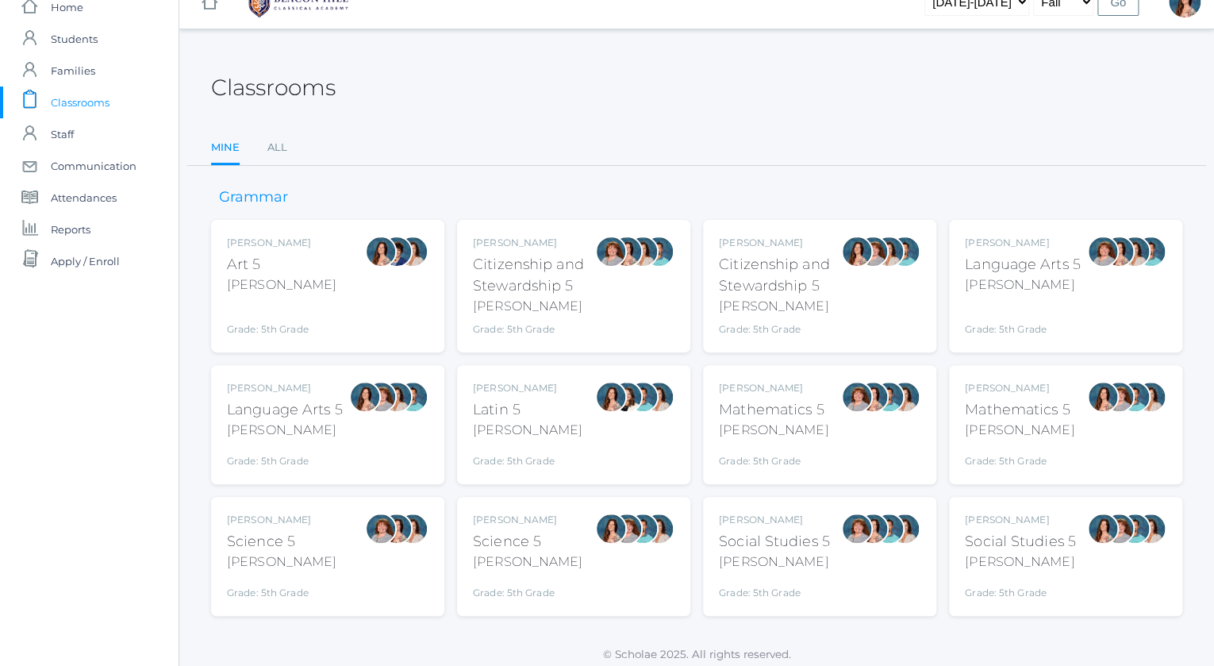
scroll to position [31, 0]
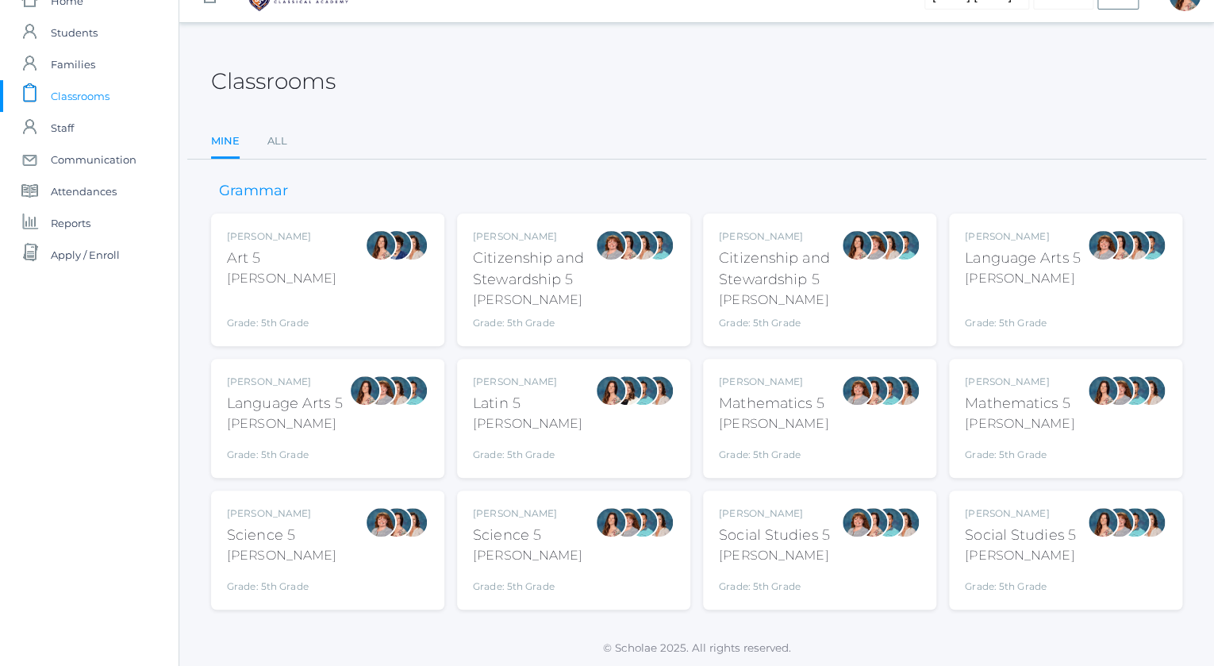
click at [999, 277] on div "[PERSON_NAME]" at bounding box center [1023, 278] width 116 height 19
